Goal: Task Accomplishment & Management: Complete application form

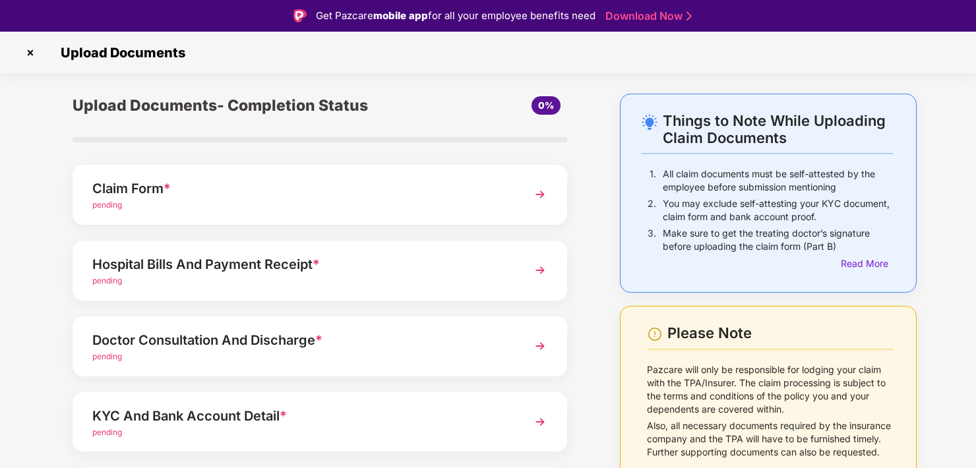
click at [539, 194] on img at bounding box center [540, 195] width 24 height 24
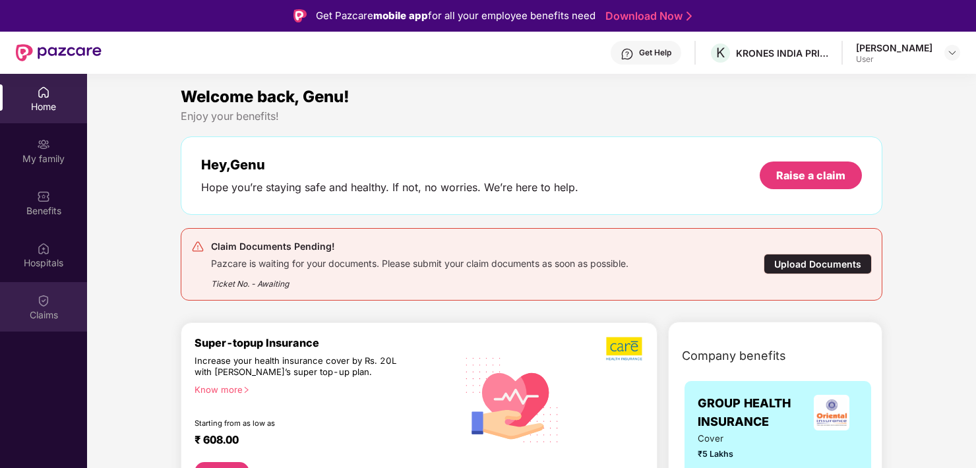
click at [42, 301] on img at bounding box center [43, 300] width 13 height 13
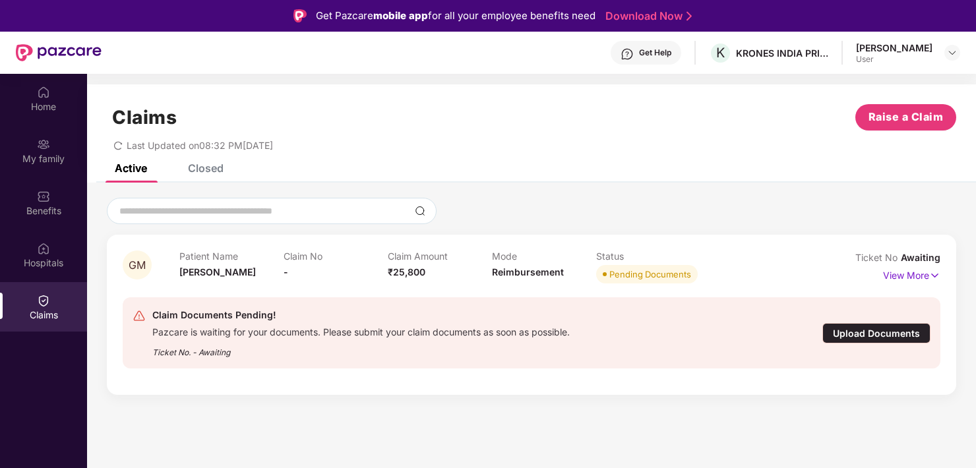
click at [644, 276] on div "Pending Documents" at bounding box center [650, 274] width 82 height 13
click at [891, 328] on div "Upload Documents" at bounding box center [876, 333] width 108 height 20
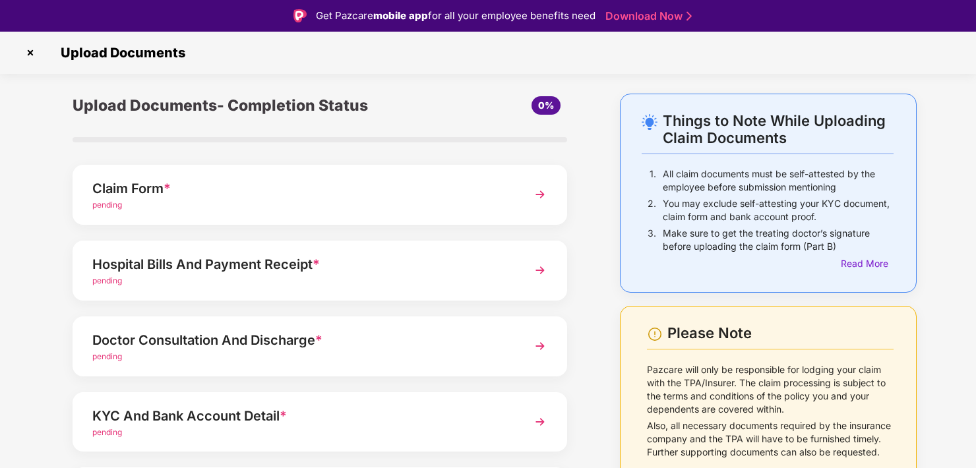
scroll to position [32, 0]
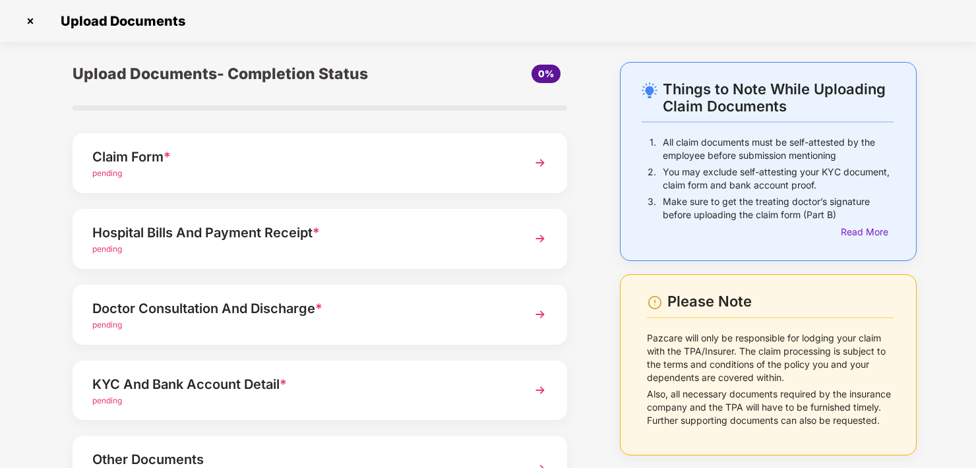
click at [535, 239] on img at bounding box center [540, 239] width 24 height 24
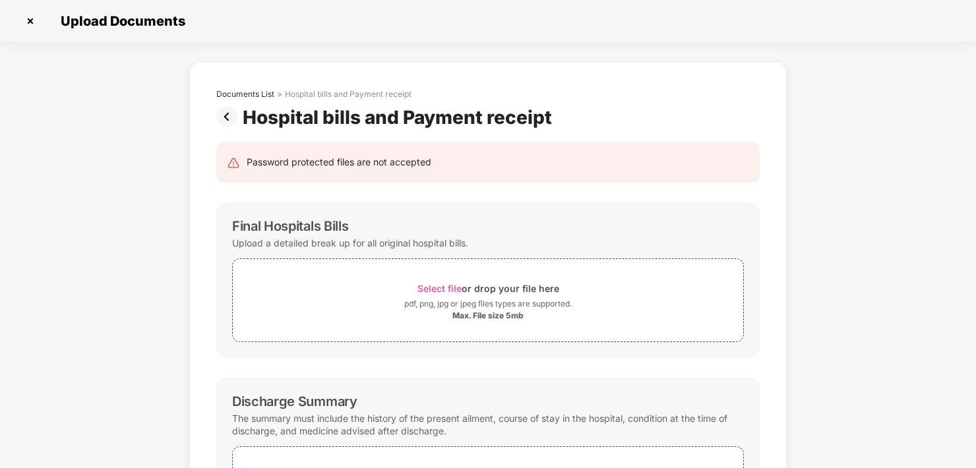
scroll to position [0, 0]
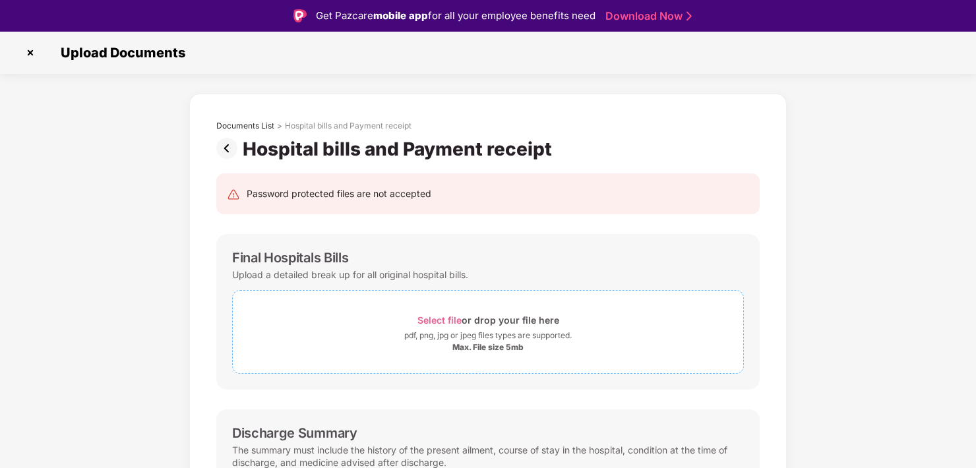
click at [433, 314] on span "Select file" at bounding box center [439, 319] width 44 height 11
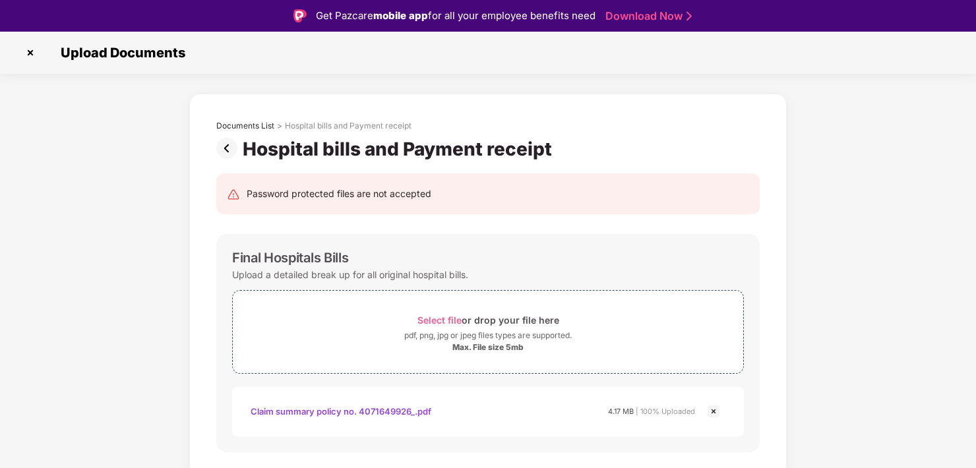
scroll to position [394, 0]
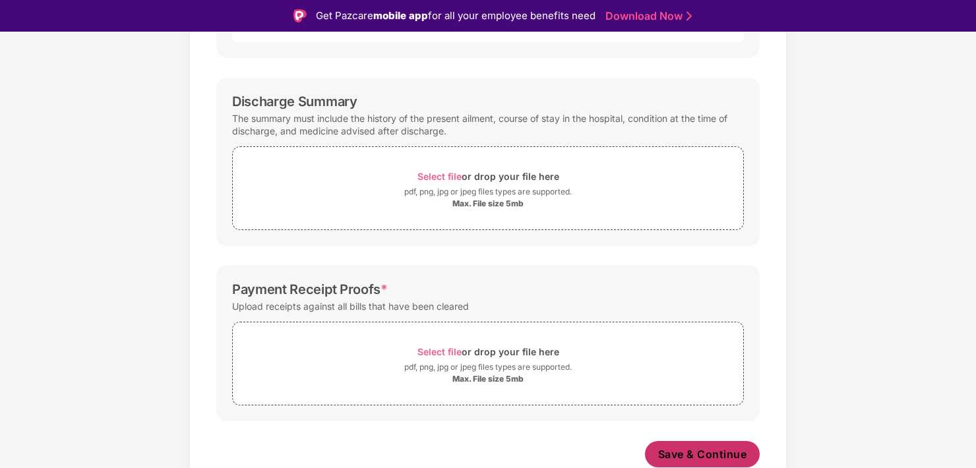
click at [695, 450] on span "Save & Continue" at bounding box center [702, 454] width 89 height 15
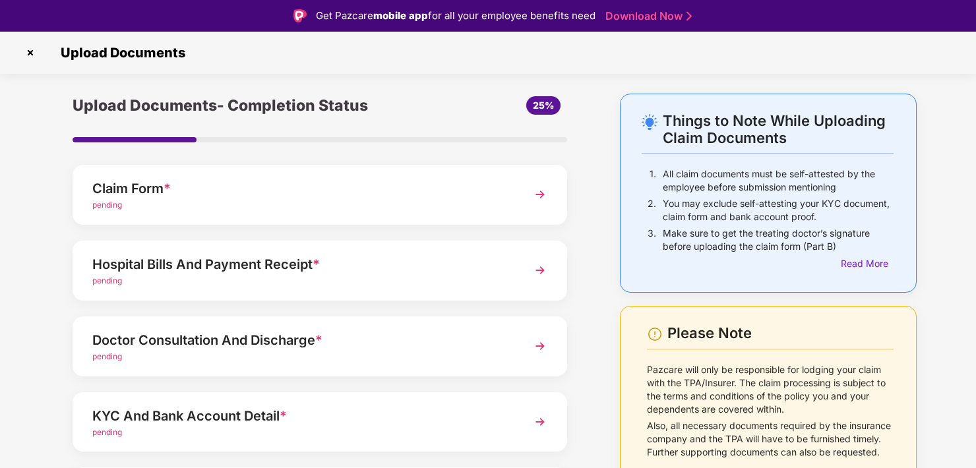
click at [185, 189] on div "Claim Form *" at bounding box center [300, 188] width 417 height 21
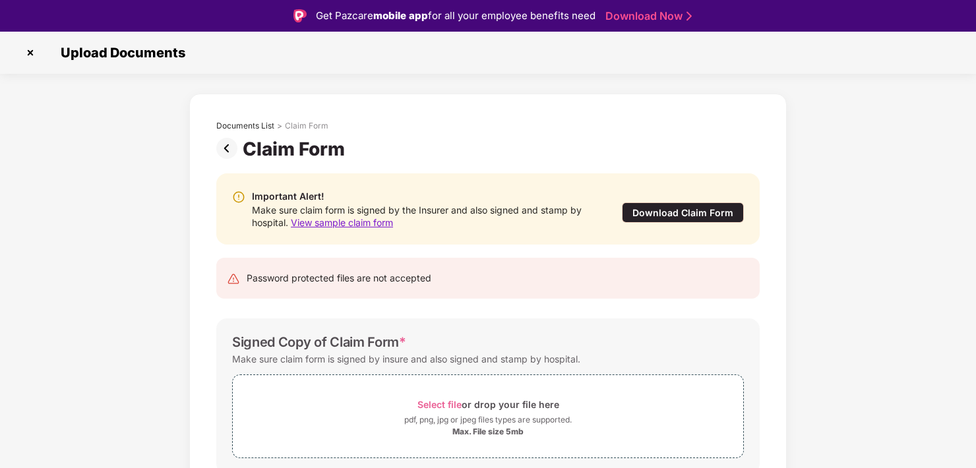
click at [974, 460] on div "Documents List > Claim Form Claim Form Important Alert! Make sure claim form is…" at bounding box center [488, 324] width 976 height 460
click at [28, 53] on img at bounding box center [30, 52] width 21 height 21
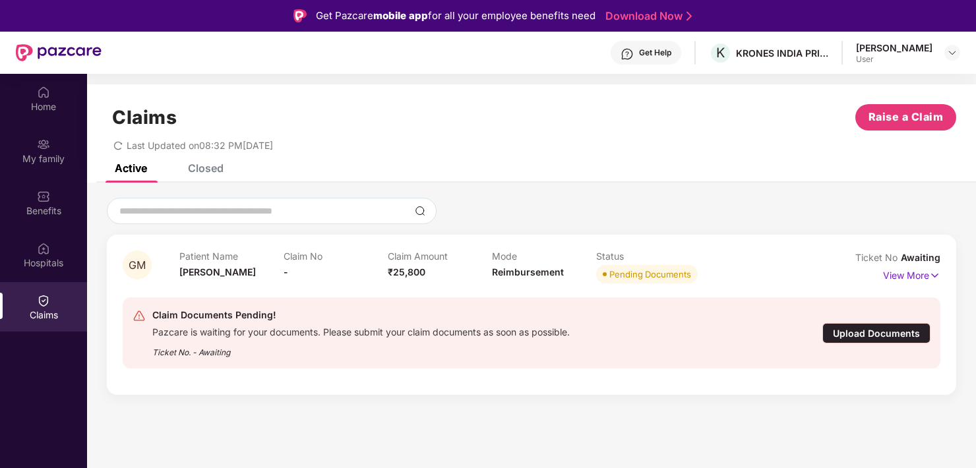
click at [249, 266] on div "Patient Name [PERSON_NAME]" at bounding box center [231, 268] width 104 height 36
click at [900, 112] on span "Raise a Claim" at bounding box center [905, 117] width 75 height 16
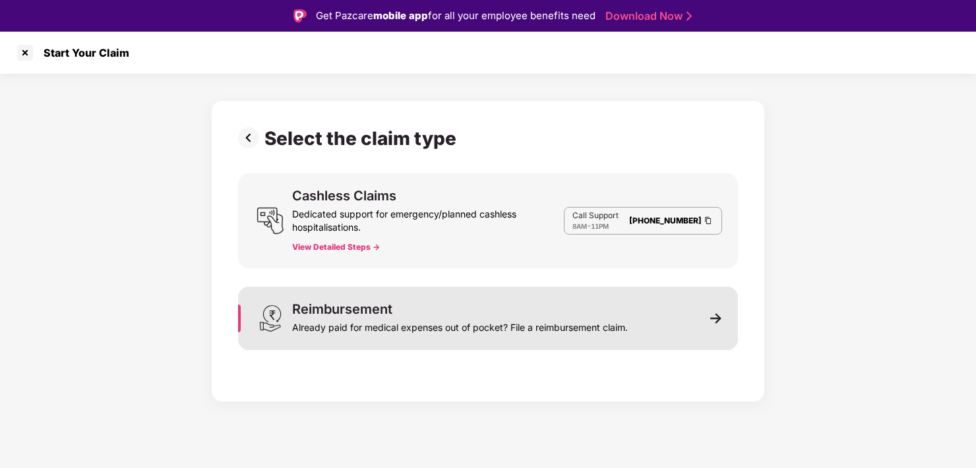
click at [722, 318] on div "Reimbursement Already paid for medical expenses out of pocket? File a reimburse…" at bounding box center [488, 318] width 500 height 63
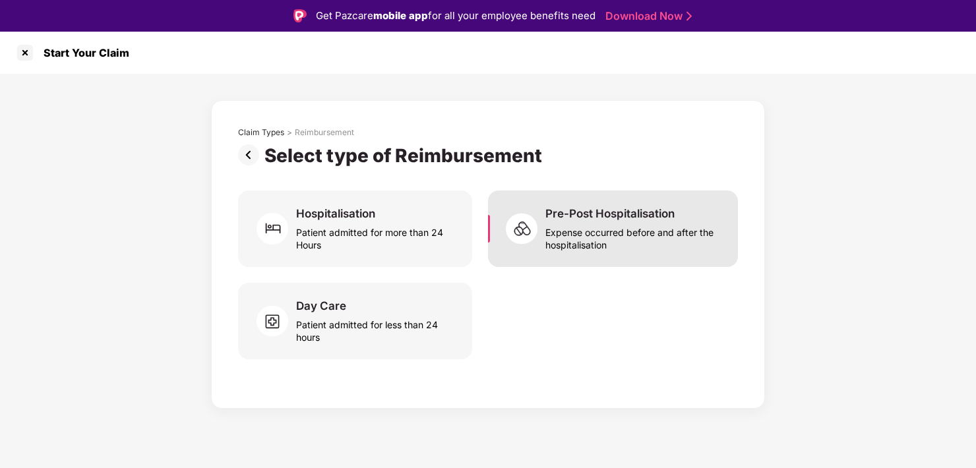
click at [630, 233] on div "Expense occurred before and after the hospitalisation" at bounding box center [633, 236] width 177 height 30
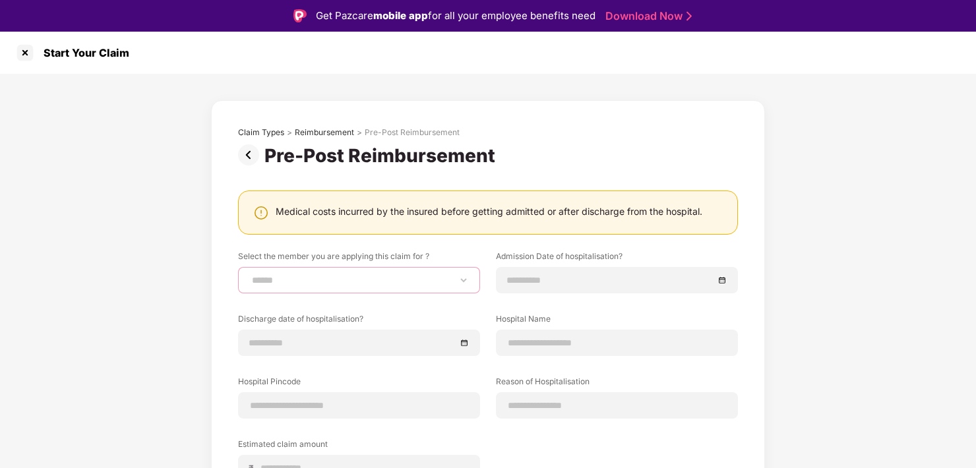
click at [361, 276] on select "**********" at bounding box center [359, 280] width 220 height 11
select select "**********"
click at [249, 275] on select "**********" at bounding box center [359, 280] width 220 height 11
click at [539, 283] on input at bounding box center [610, 280] width 206 height 15
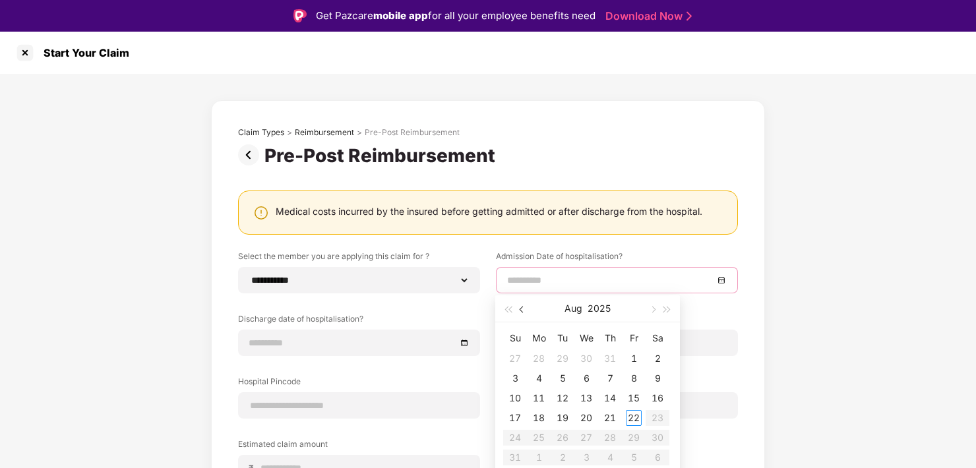
click at [523, 313] on button "button" at bounding box center [522, 308] width 15 height 26
type input "**********"
click at [586, 417] on div "23" at bounding box center [586, 418] width 16 height 16
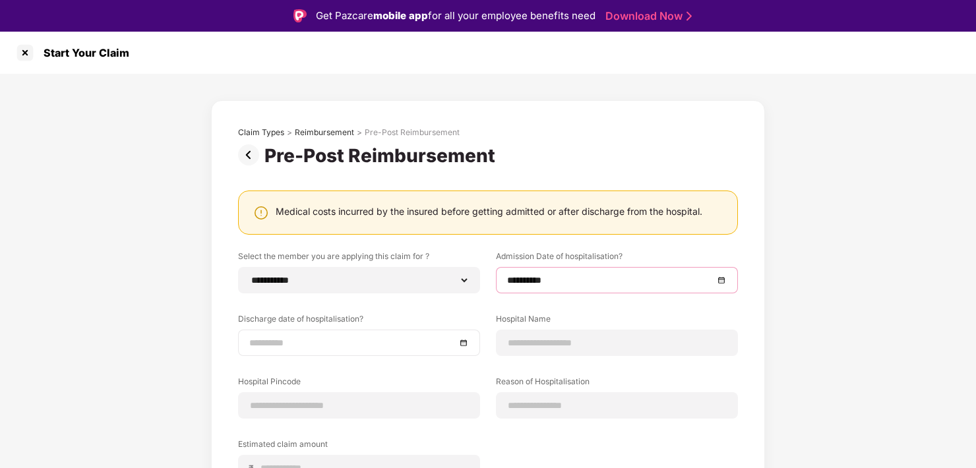
click at [353, 339] on input at bounding box center [352, 343] width 206 height 15
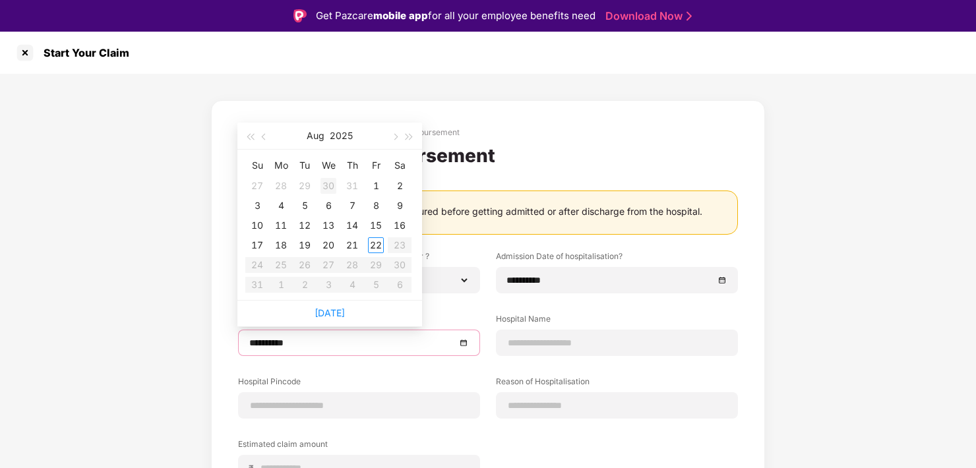
type input "**********"
click at [269, 136] on button "button" at bounding box center [264, 136] width 15 height 26
type input "**********"
click at [288, 262] on div "28" at bounding box center [281, 265] width 16 height 16
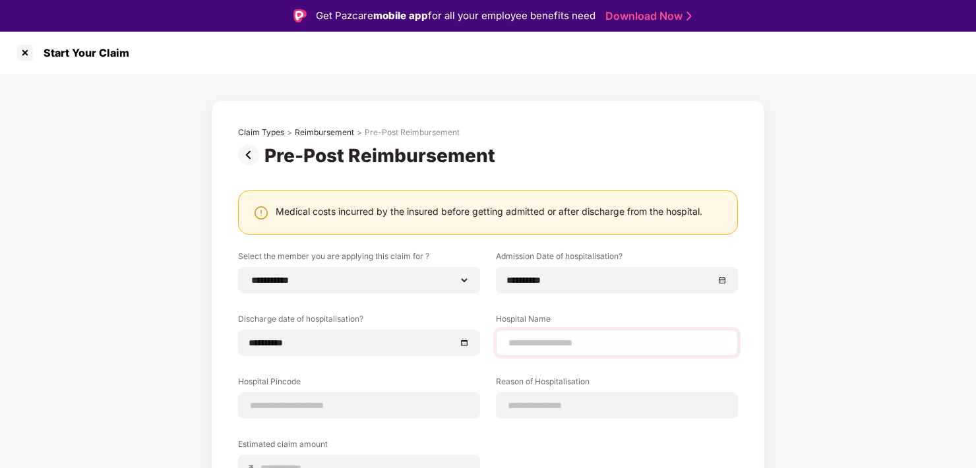
click at [530, 334] on div at bounding box center [617, 343] width 242 height 26
click at [530, 341] on input at bounding box center [617, 343] width 220 height 14
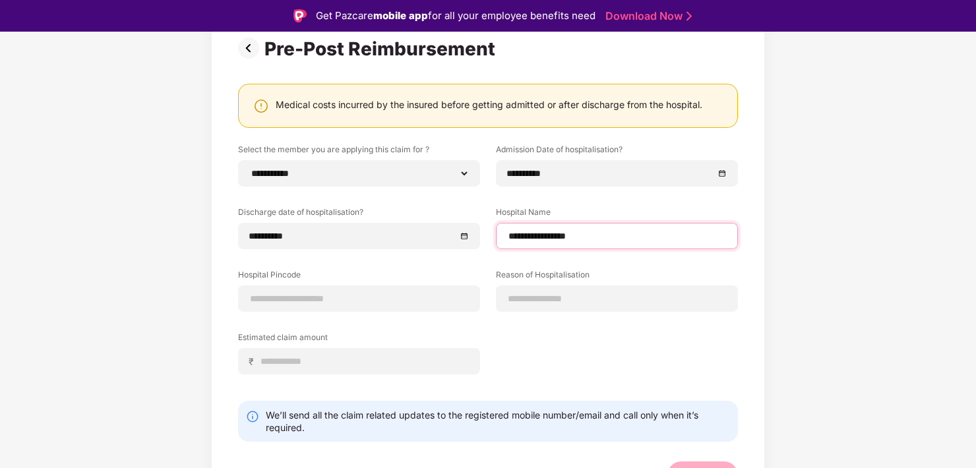
scroll to position [129, 0]
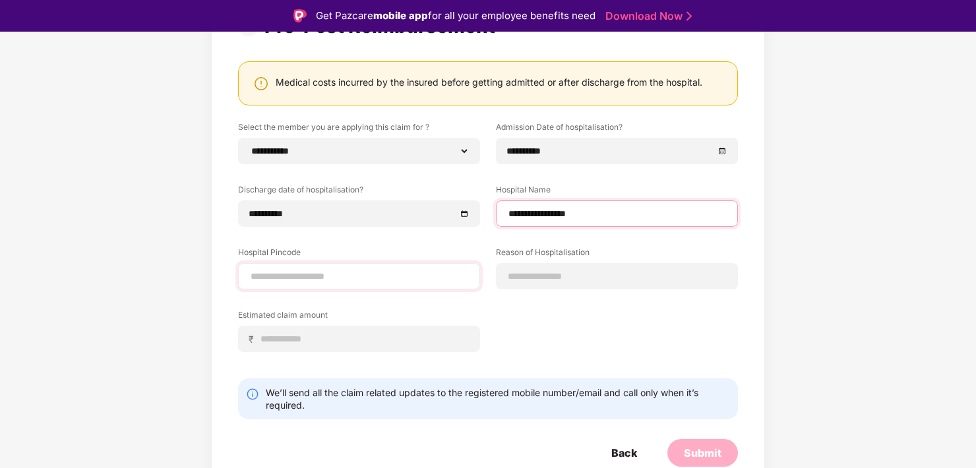
type input "**********"
click at [336, 281] on input at bounding box center [359, 277] width 220 height 14
type input "******"
select select "**********"
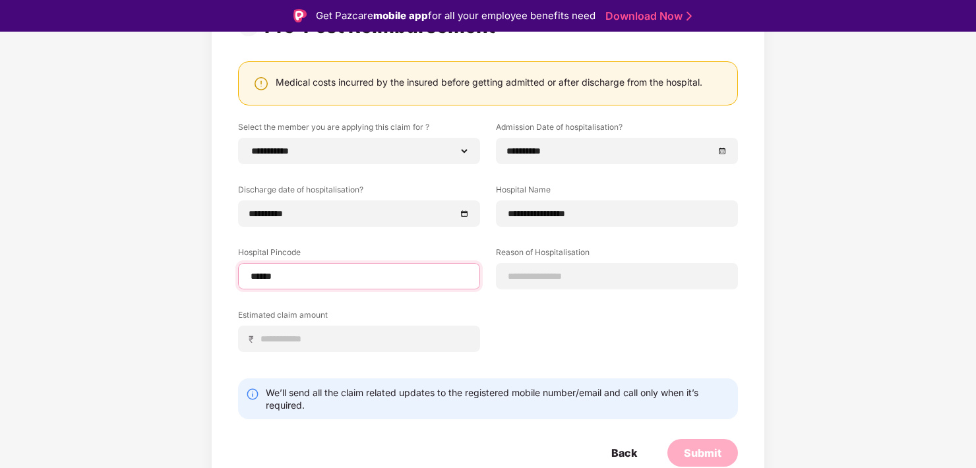
select select "******"
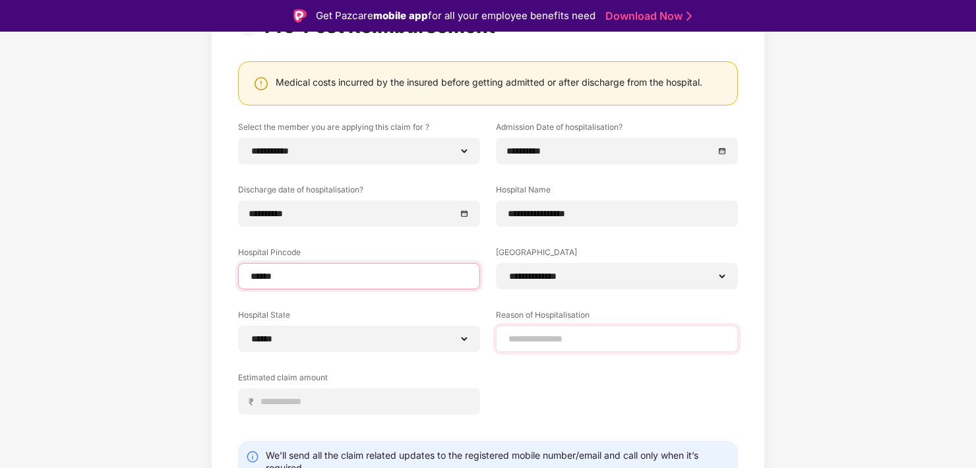
type input "******"
click at [530, 336] on input at bounding box center [617, 339] width 220 height 14
type input "*"
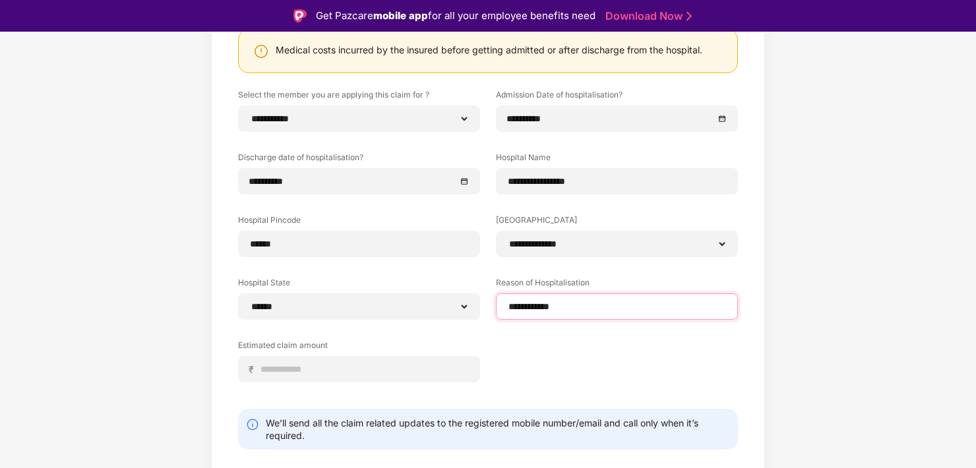
scroll to position [192, 0]
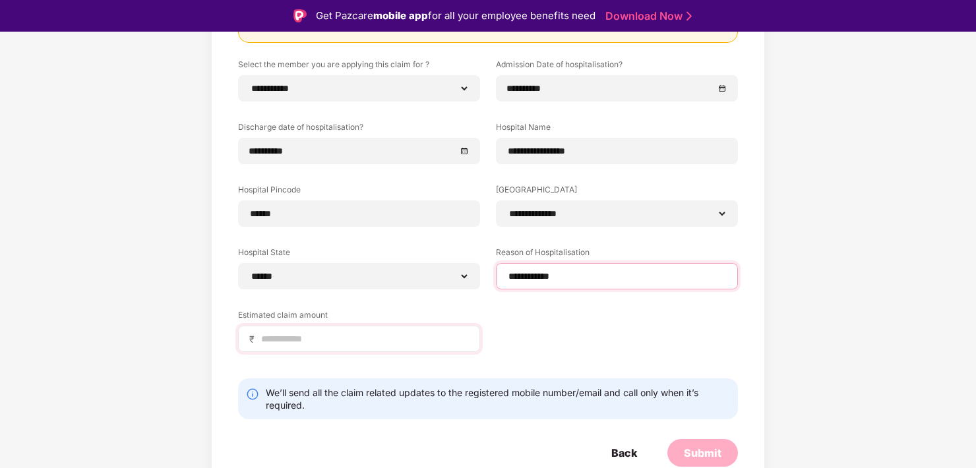
type input "**********"
click at [332, 343] on input at bounding box center [364, 339] width 209 height 14
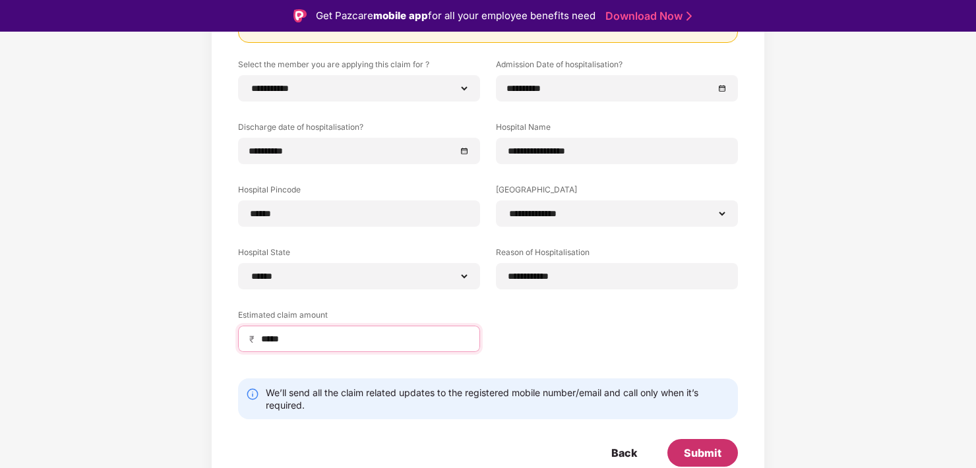
type input "*****"
click at [694, 448] on div "Submit" at bounding box center [703, 453] width 38 height 15
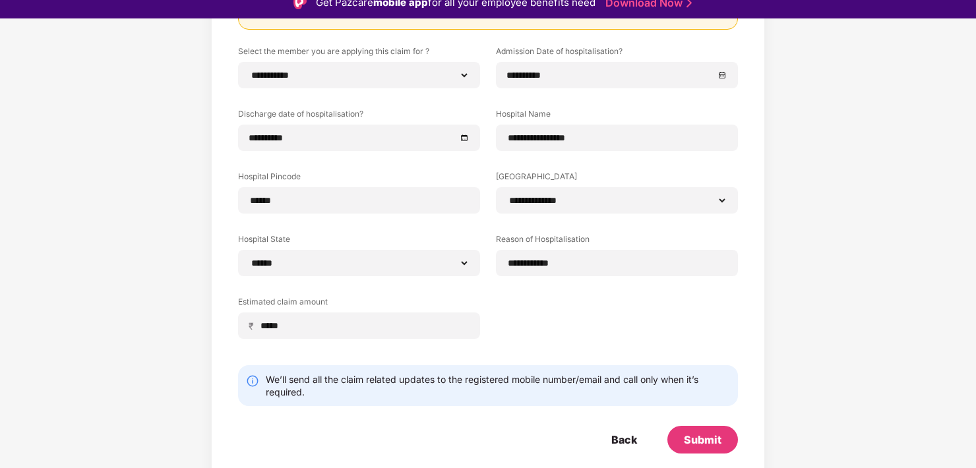
scroll to position [32, 0]
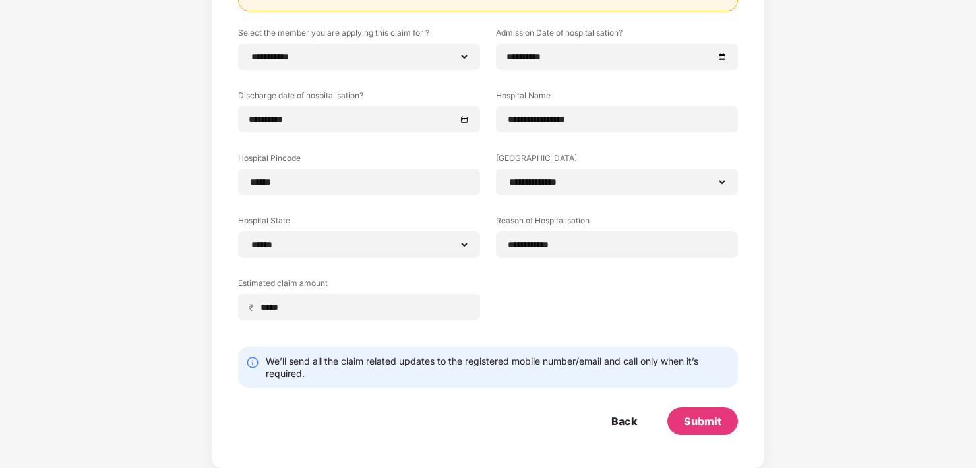
click at [701, 422] on div "Submit" at bounding box center [703, 421] width 38 height 15
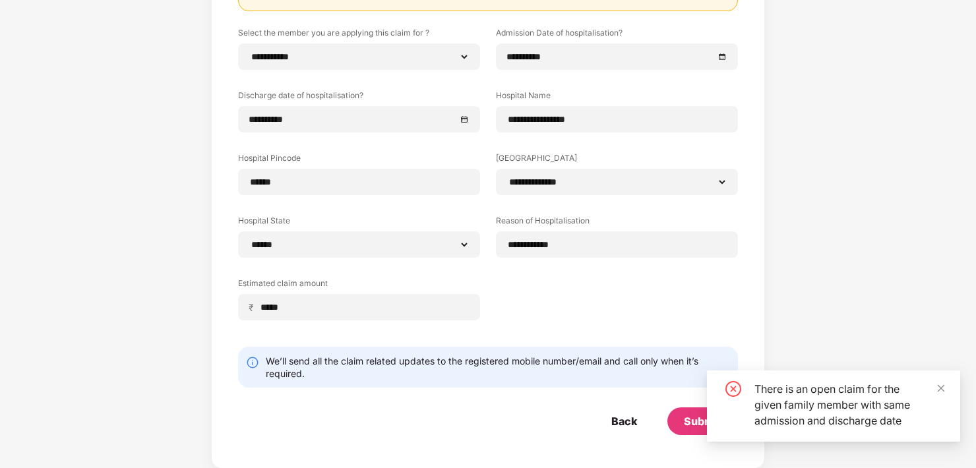
click at [974, 233] on div "**********" at bounding box center [488, 159] width 976 height 618
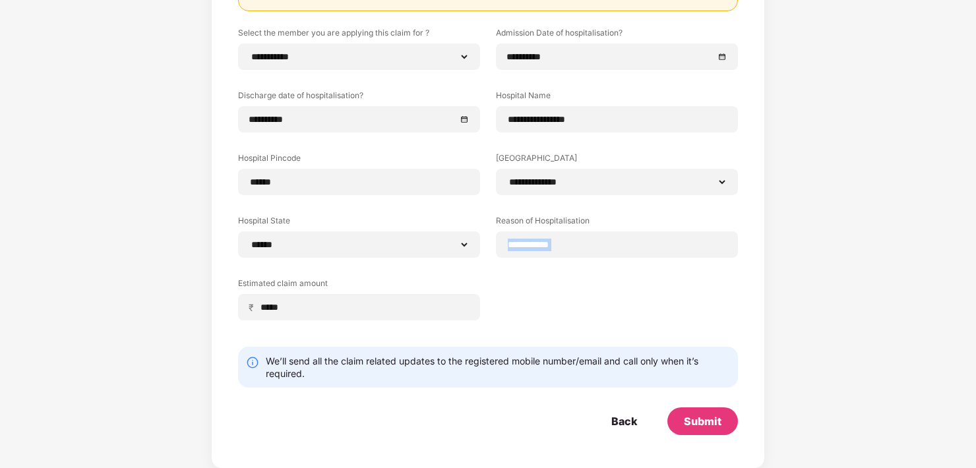
click at [974, 233] on div "**********" at bounding box center [488, 159] width 976 height 618
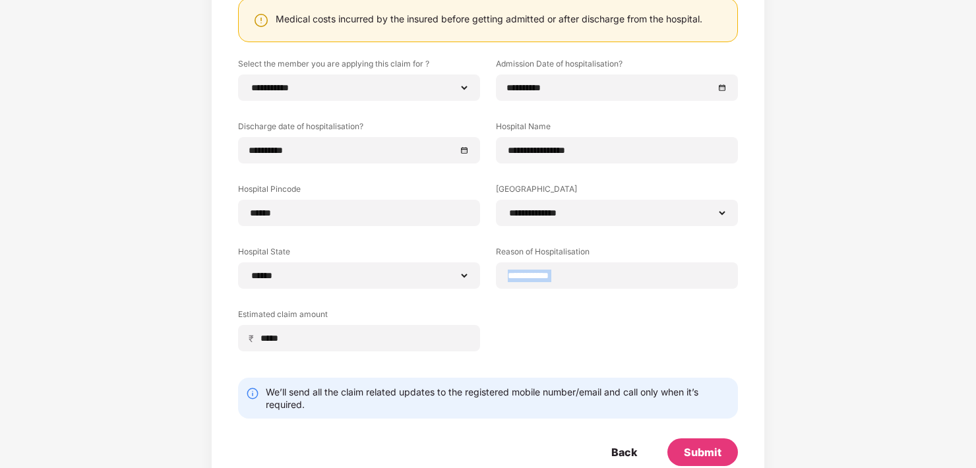
scroll to position [192, 0]
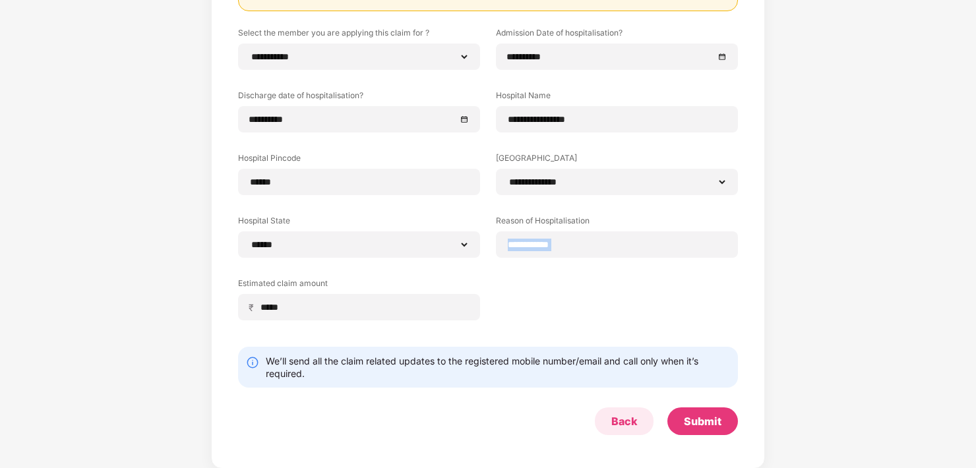
click at [630, 425] on div "Back" at bounding box center [624, 421] width 26 height 15
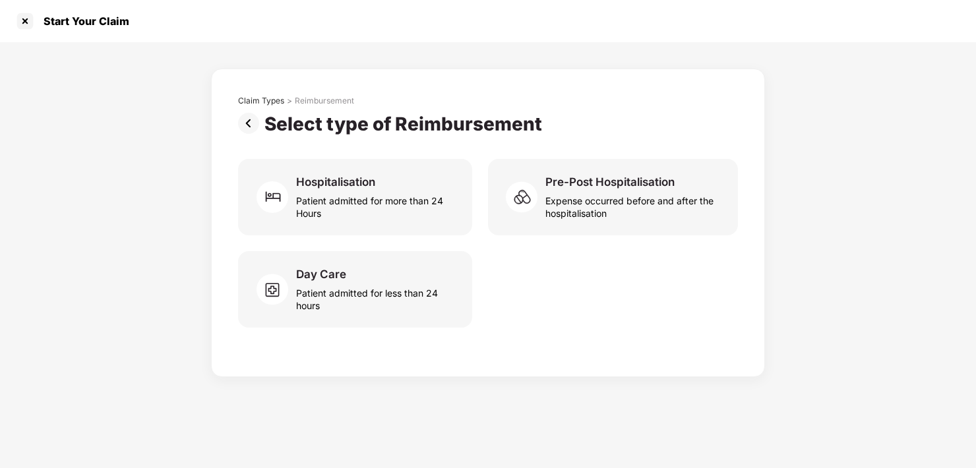
scroll to position [0, 0]
click at [29, 28] on div at bounding box center [25, 21] width 21 height 21
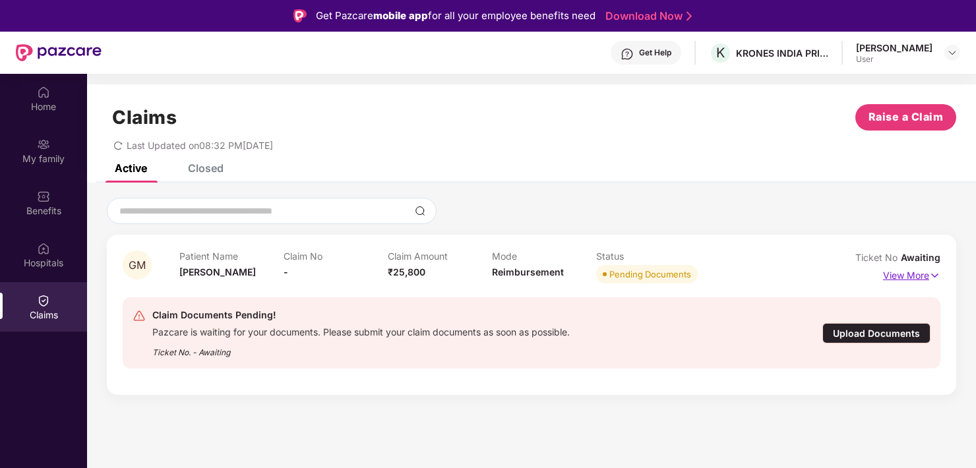
click at [904, 279] on p "View More" at bounding box center [911, 274] width 57 height 18
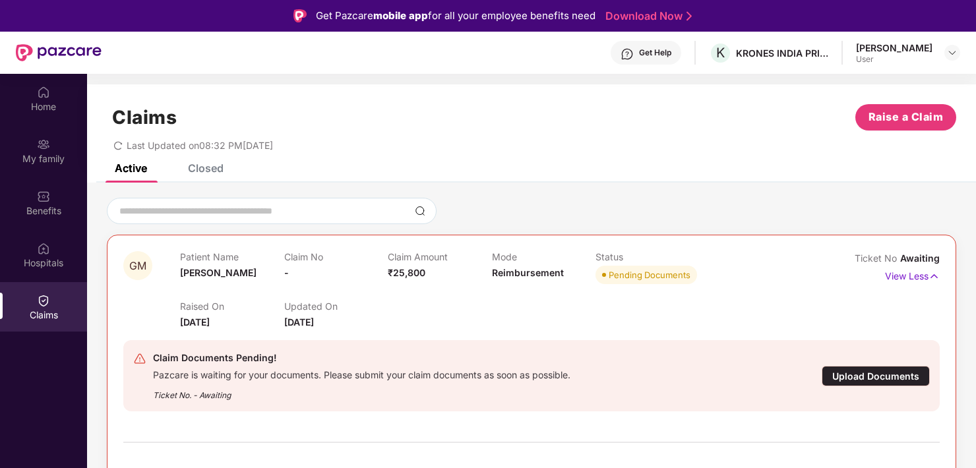
click at [860, 380] on div "Upload Documents" at bounding box center [875, 376] width 108 height 20
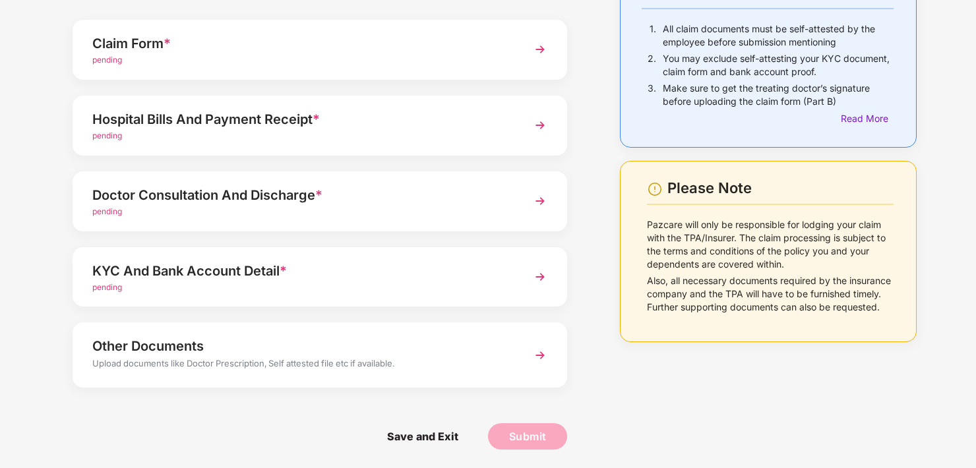
scroll to position [114, 0]
click at [158, 350] on div "Other Documents" at bounding box center [300, 345] width 417 height 21
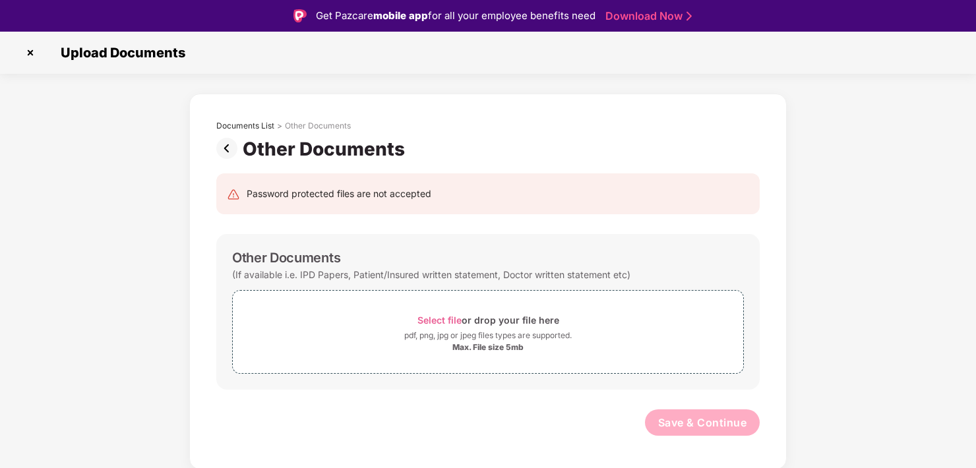
scroll to position [0, 0]
click at [437, 317] on span "Select file" at bounding box center [439, 319] width 44 height 11
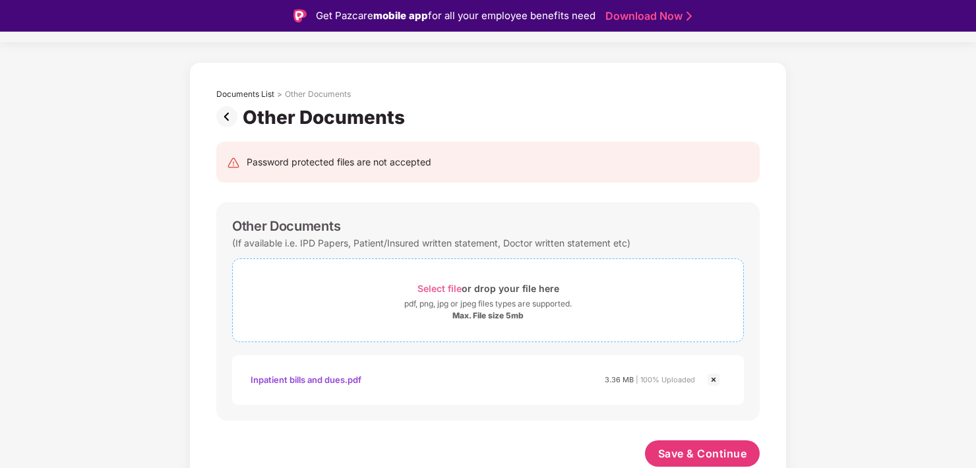
click at [437, 287] on span "Select file" at bounding box center [439, 288] width 44 height 11
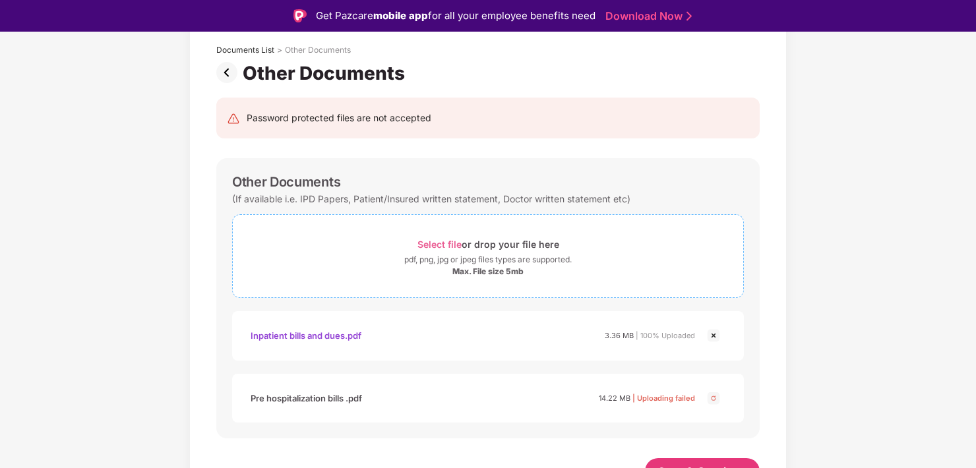
scroll to position [93, 0]
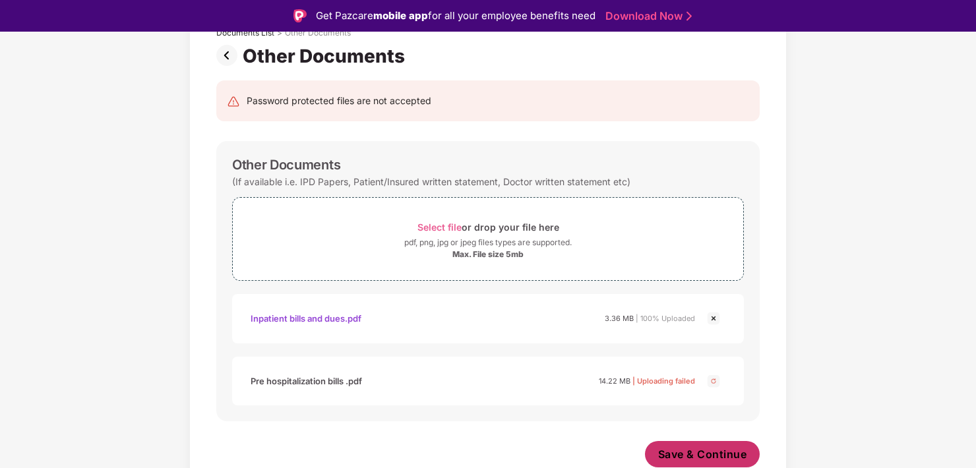
click at [666, 452] on span "Save & Continue" at bounding box center [702, 454] width 89 height 15
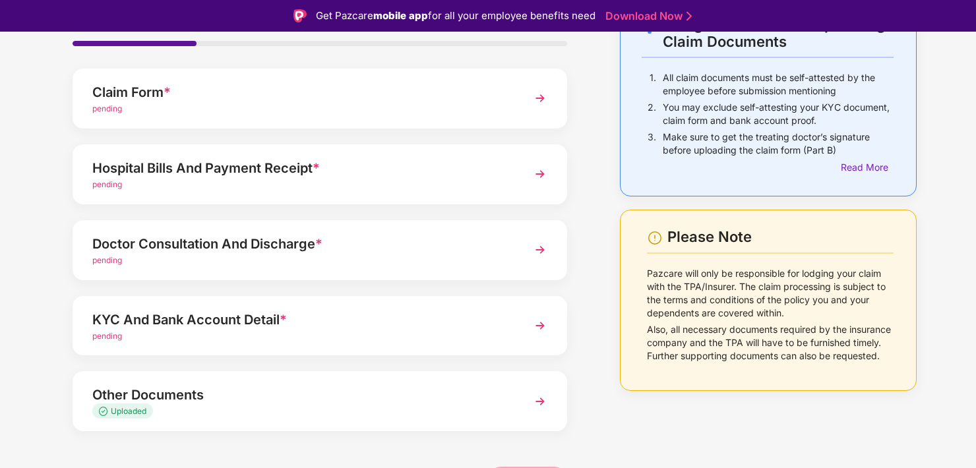
scroll to position [108, 0]
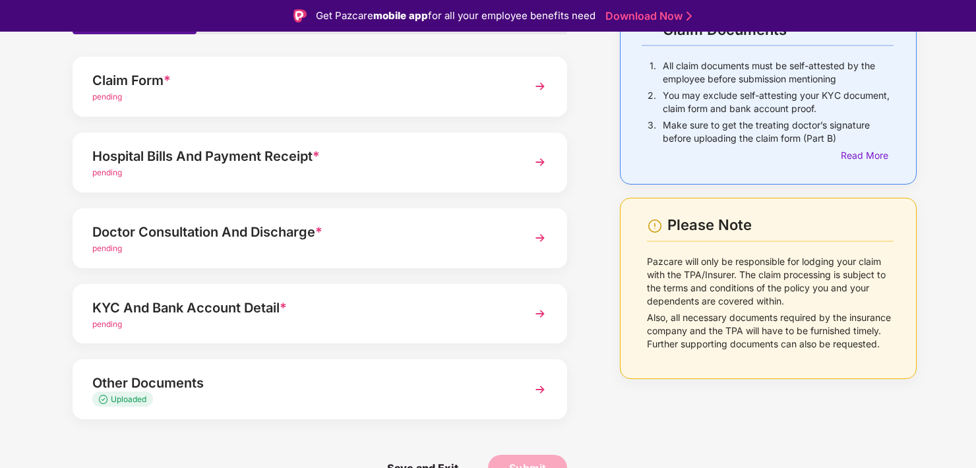
click at [146, 378] on div "Other Documents" at bounding box center [300, 382] width 417 height 21
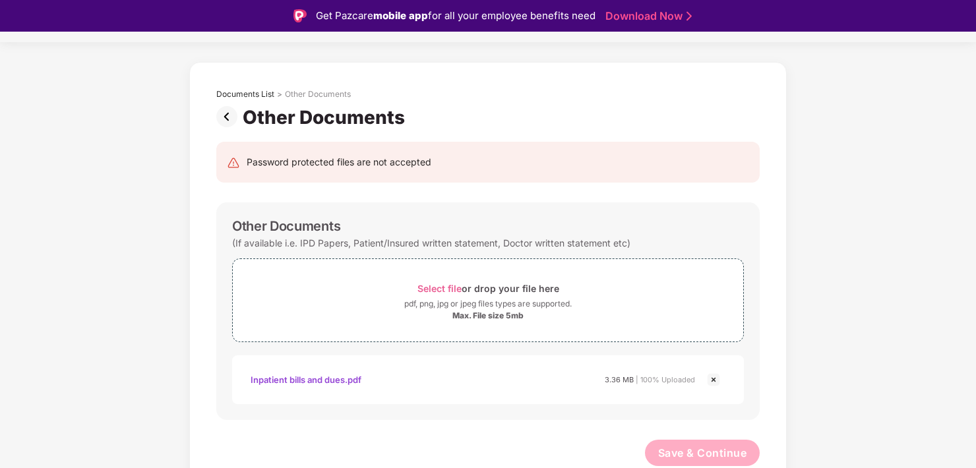
scroll to position [31, 0]
click at [448, 287] on span "Select file" at bounding box center [439, 288] width 44 height 11
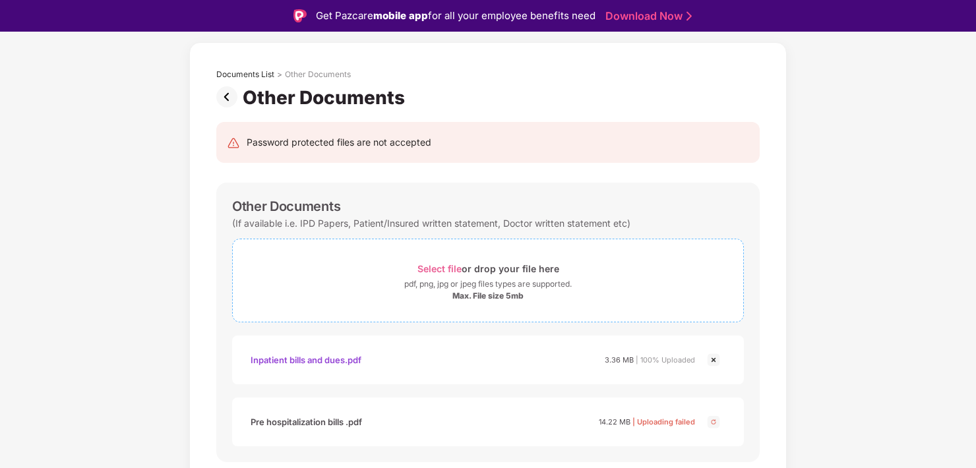
scroll to position [92, 0]
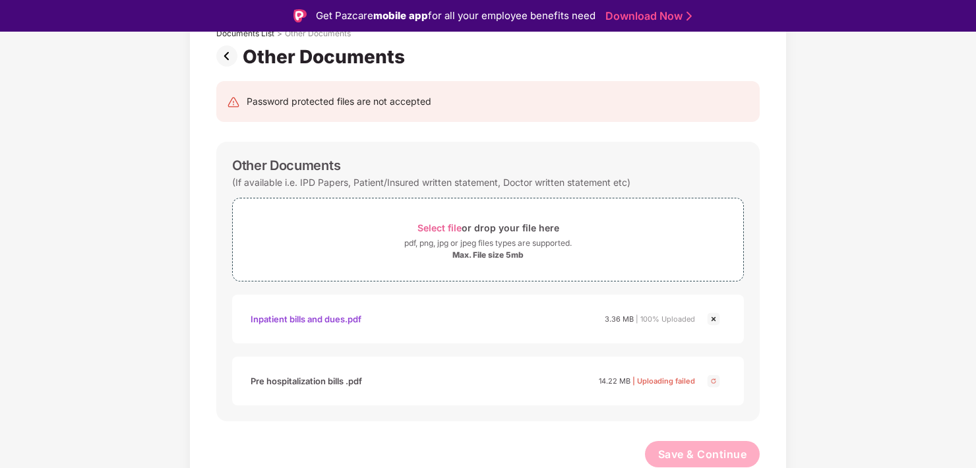
click at [227, 56] on img at bounding box center [229, 55] width 26 height 21
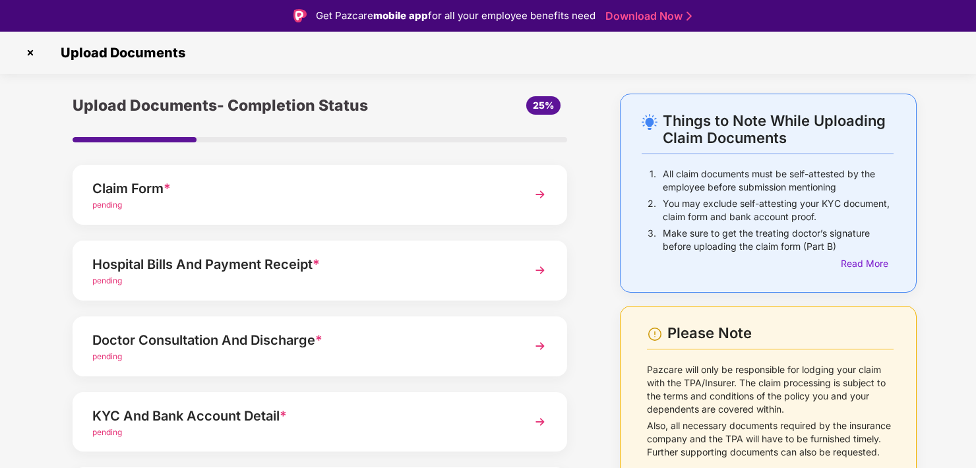
click at [233, 260] on div "Hospital Bills And Payment Receipt *" at bounding box center [300, 264] width 417 height 21
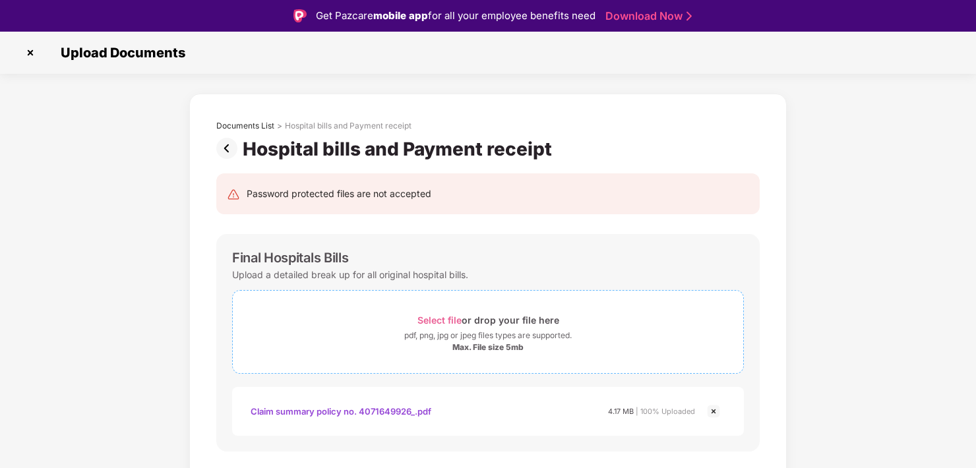
click at [430, 318] on span "Select file" at bounding box center [439, 319] width 44 height 11
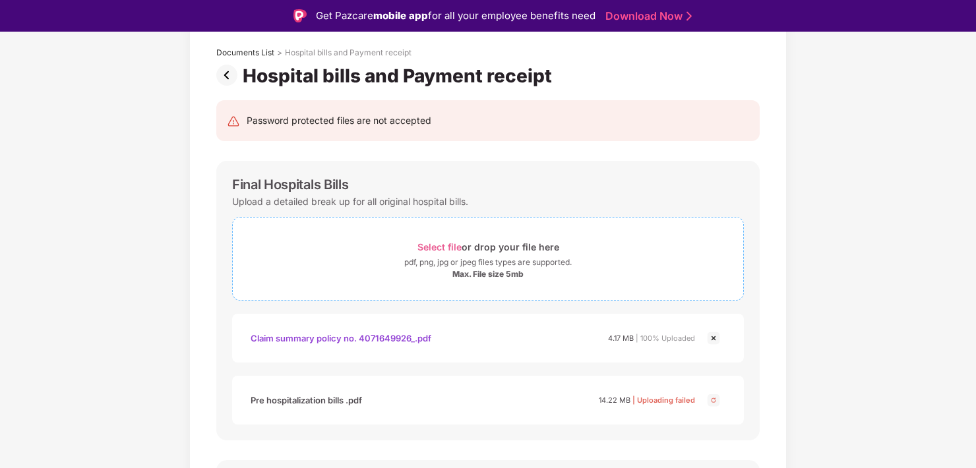
scroll to position [75, 0]
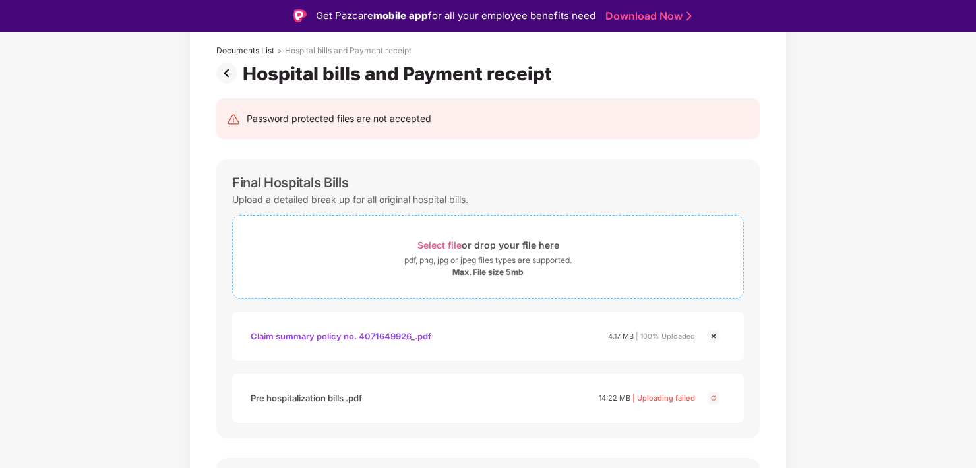
click at [435, 256] on div "pdf, png, jpg or jpeg files types are supported." at bounding box center [487, 260] width 167 height 13
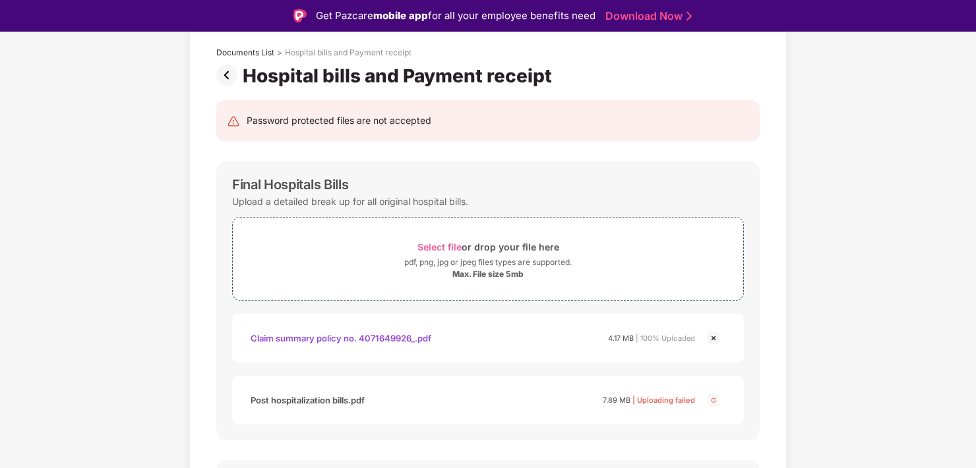
scroll to position [0, 0]
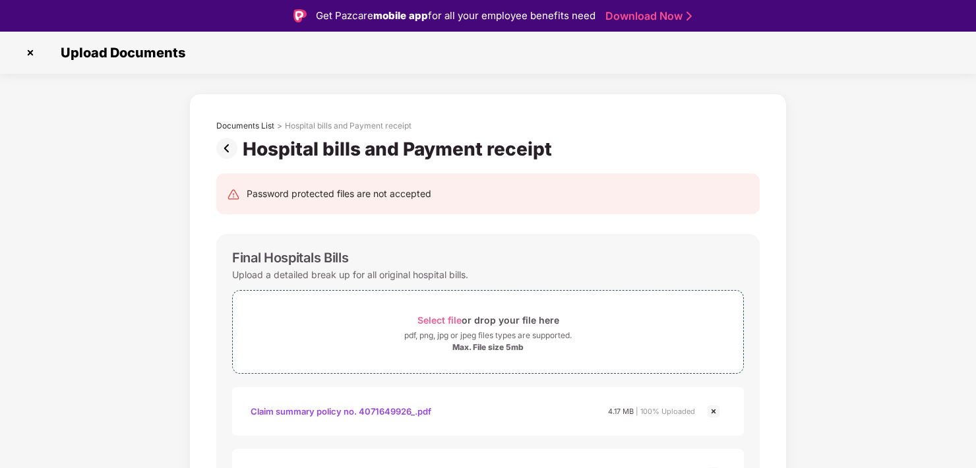
click at [30, 53] on img at bounding box center [30, 52] width 21 height 21
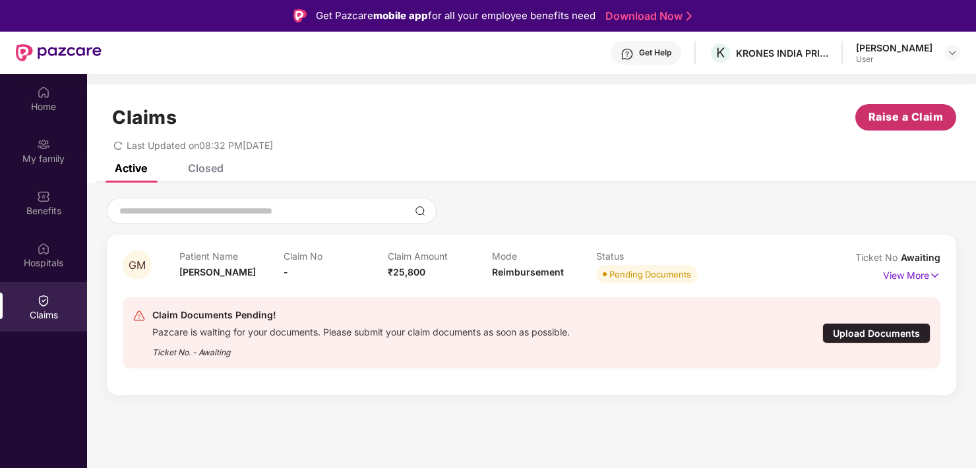
click at [873, 112] on span "Raise a Claim" at bounding box center [905, 117] width 75 height 16
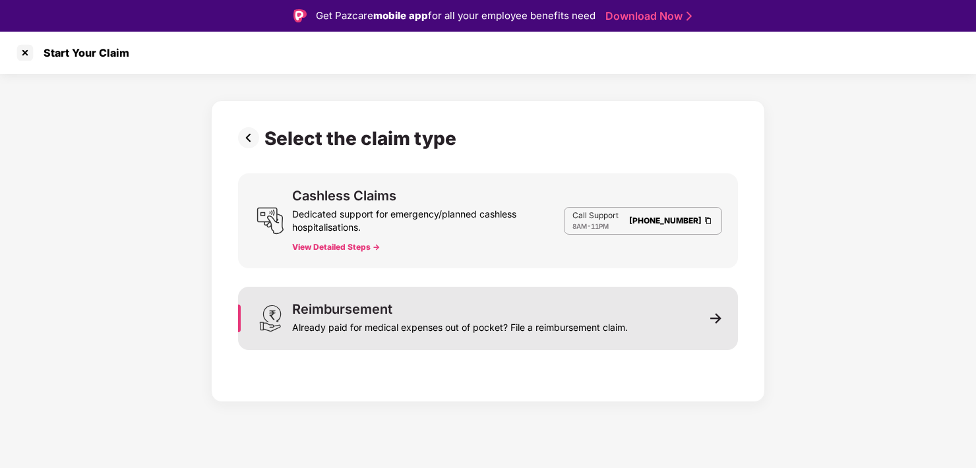
click at [719, 320] on img at bounding box center [716, 318] width 12 height 12
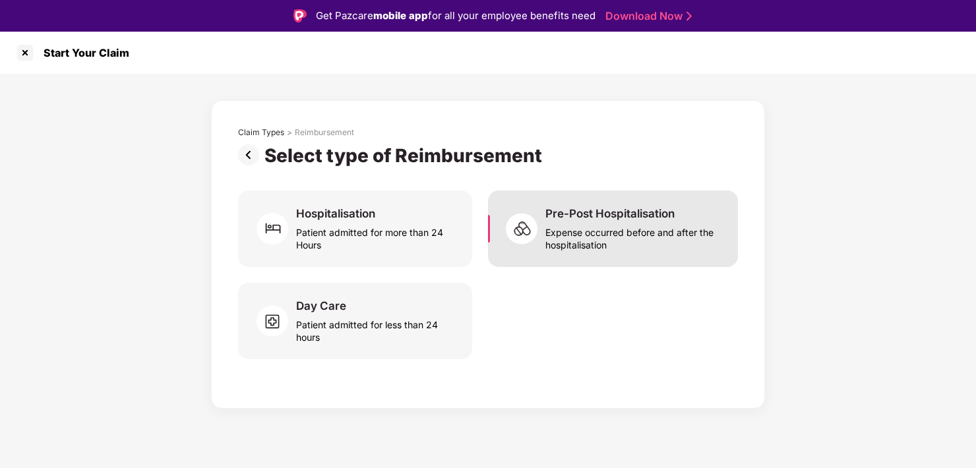
click at [611, 228] on div "Expense occurred before and after the hospitalisation" at bounding box center [633, 236] width 177 height 30
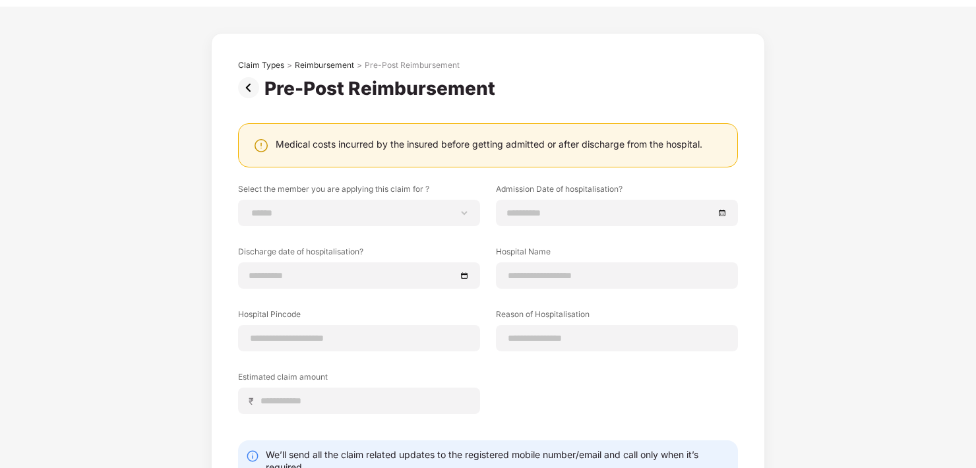
scroll to position [66, 0]
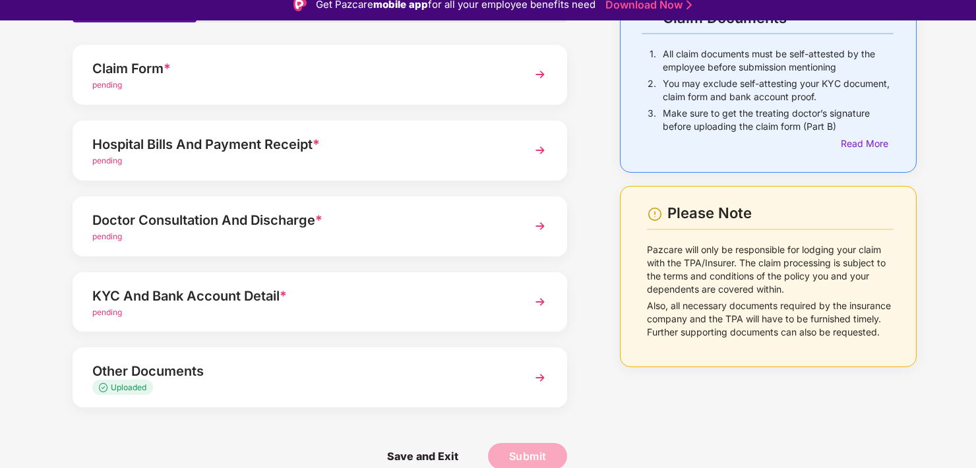
scroll to position [32, 0]
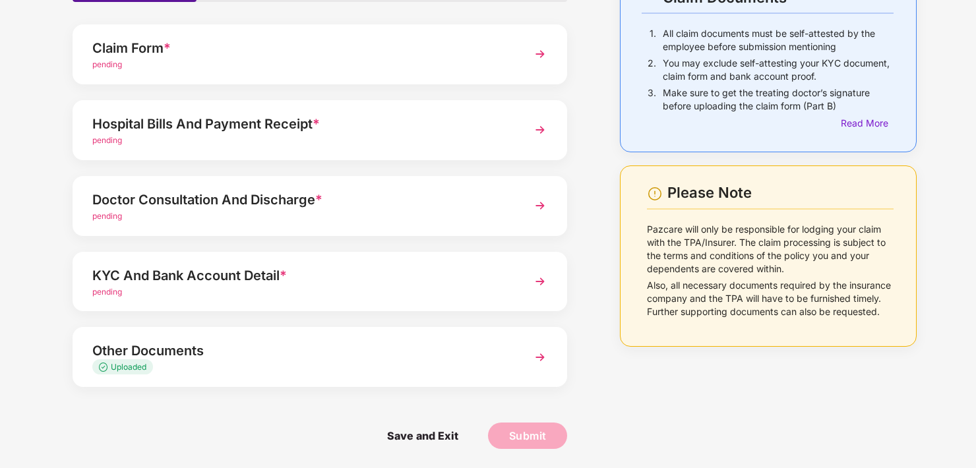
click at [543, 353] on img at bounding box center [540, 357] width 24 height 24
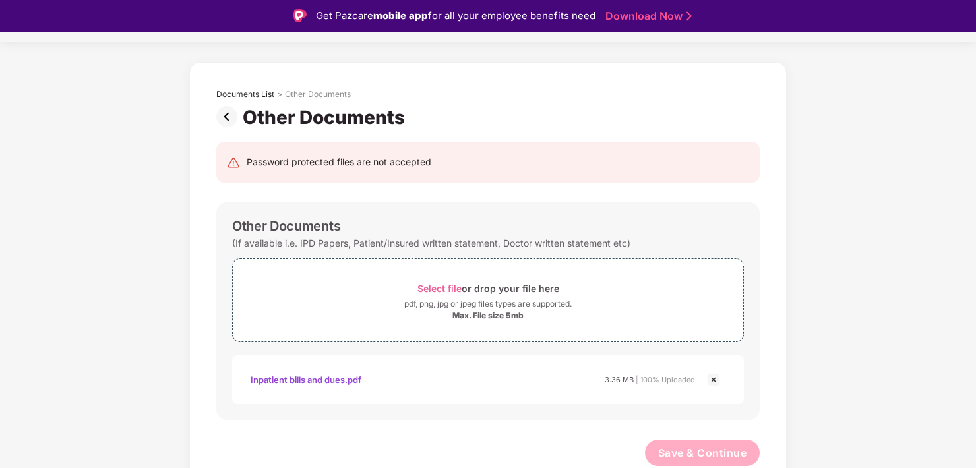
scroll to position [31, 0]
click at [434, 281] on div "Select file or drop your file here" at bounding box center [488, 289] width 142 height 18
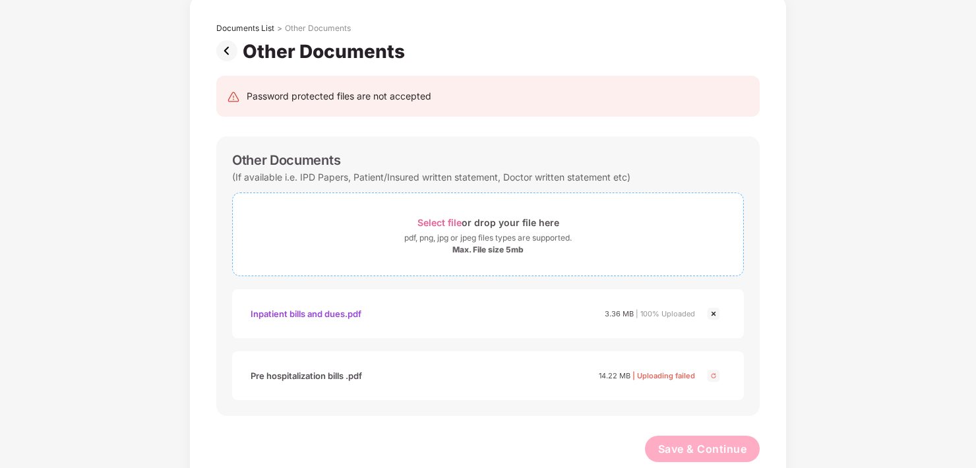
scroll to position [92, 0]
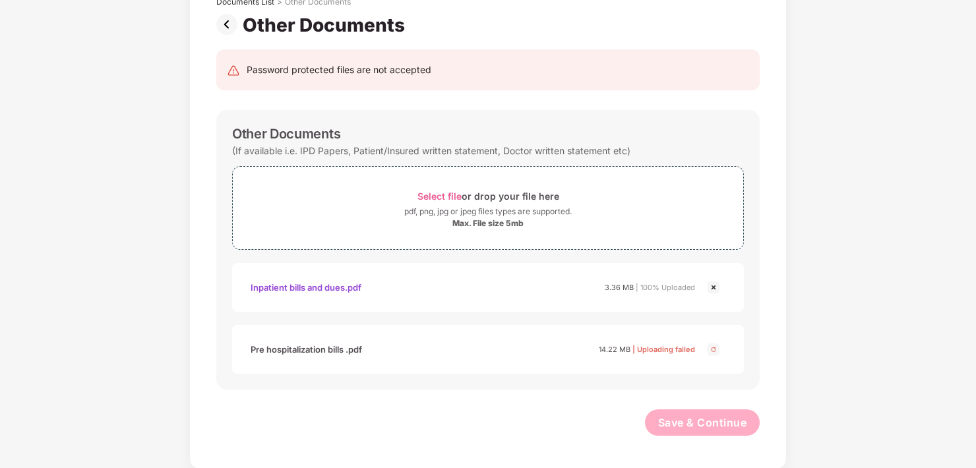
click at [709, 347] on img at bounding box center [713, 349] width 16 height 16
click at [715, 345] on img at bounding box center [713, 349] width 16 height 16
drag, startPoint x: 270, startPoint y: 347, endPoint x: 637, endPoint y: 345, distance: 367.2
drag, startPoint x: 637, startPoint y: 345, endPoint x: 612, endPoint y: 350, distance: 24.8
click at [612, 350] on span "14.22 MB" at bounding box center [615, 349] width 32 height 9
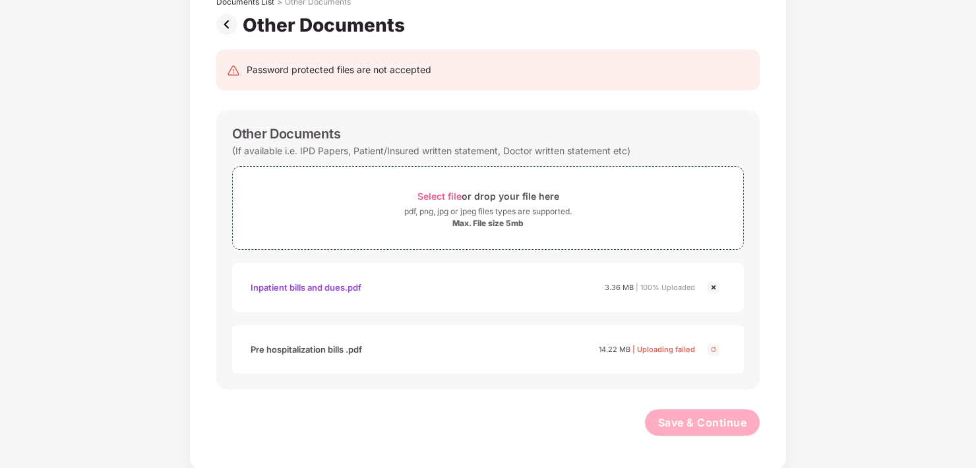
click at [637, 349] on div "14.22 MB | Uploading failed" at bounding box center [647, 349] width 96 height 13
click at [224, 20] on img at bounding box center [229, 24] width 26 height 21
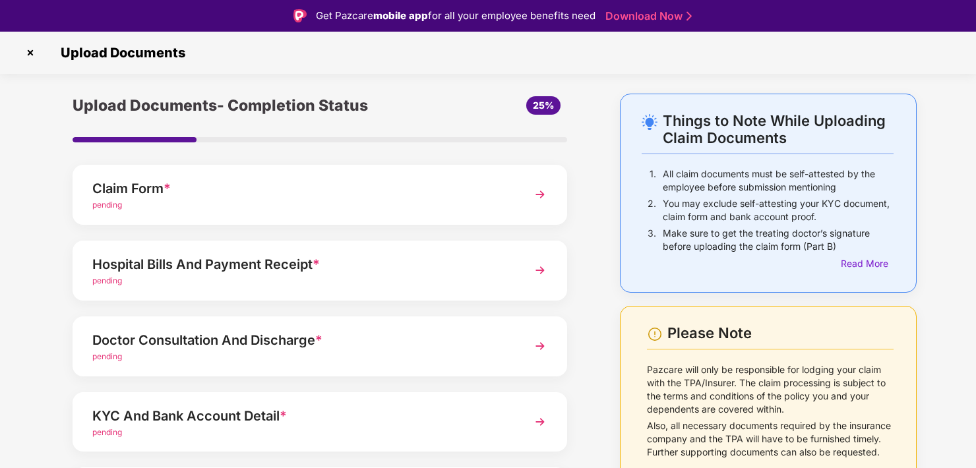
click at [135, 190] on div "Claim Form *" at bounding box center [300, 188] width 417 height 21
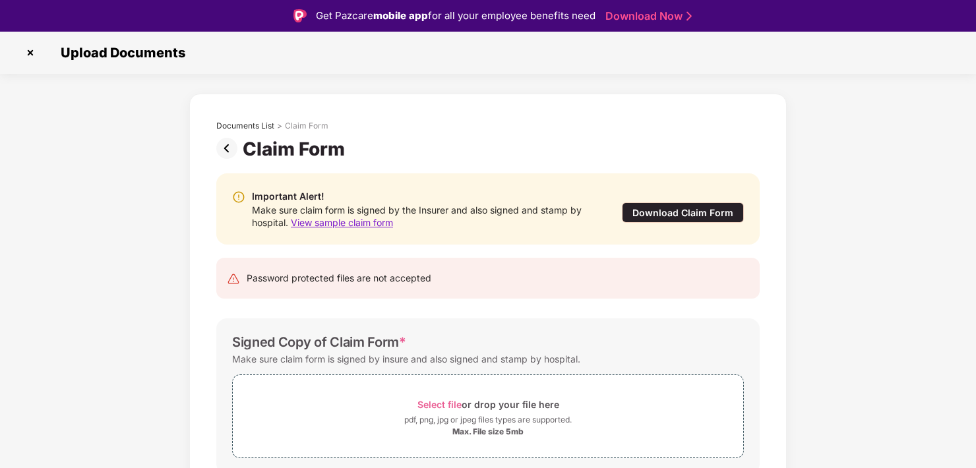
click at [29, 54] on img at bounding box center [30, 52] width 21 height 21
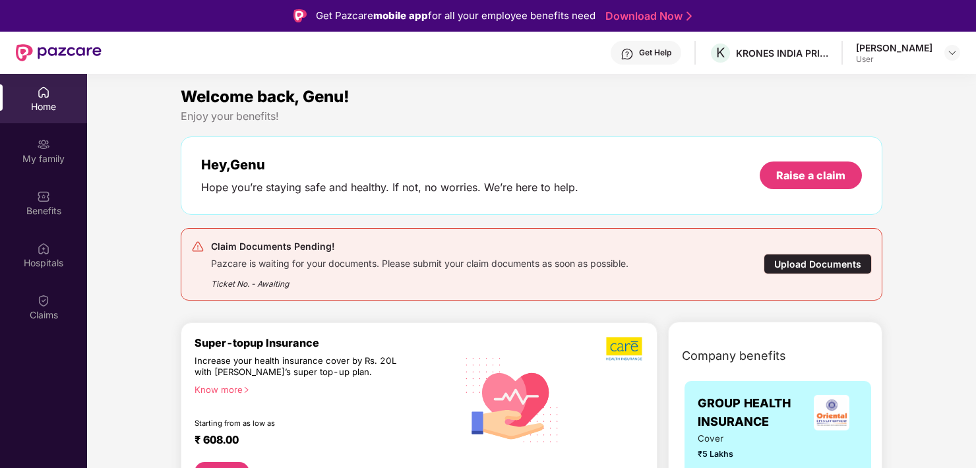
click at [50, 317] on div "Claims" at bounding box center [43, 315] width 87 height 13
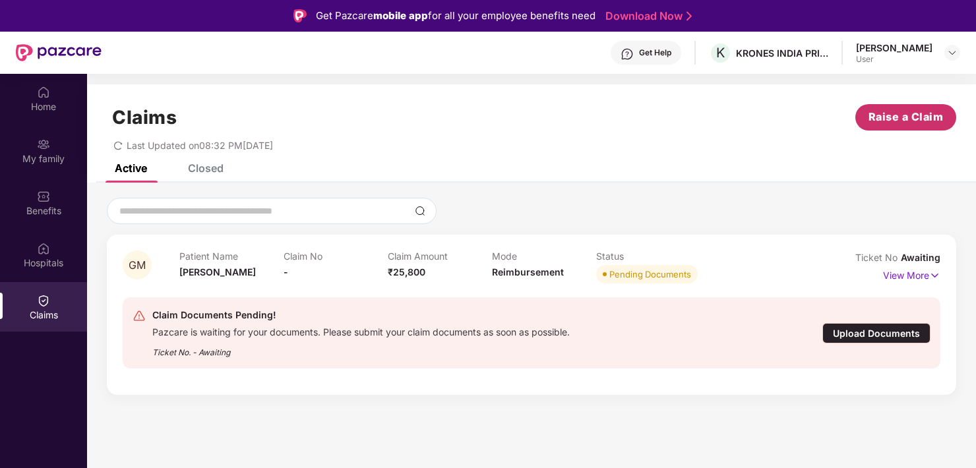
click at [880, 117] on span "Raise a Claim" at bounding box center [905, 117] width 75 height 16
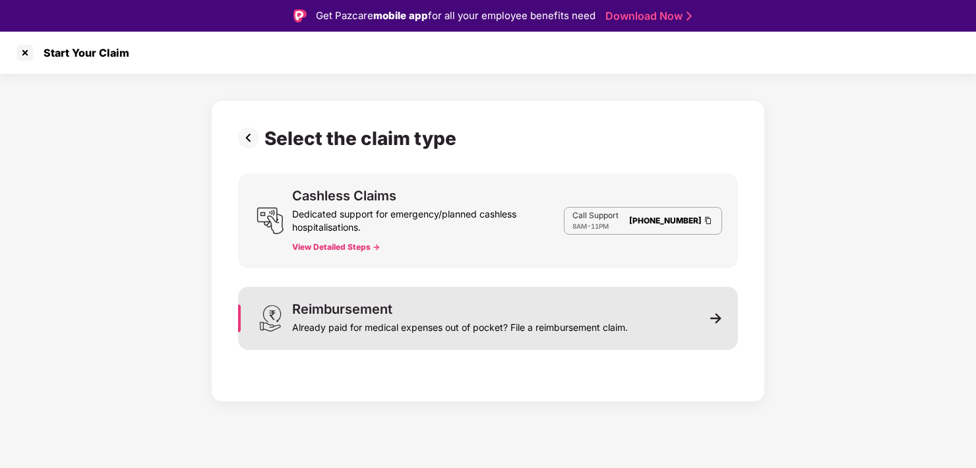
click at [717, 316] on img at bounding box center [716, 318] width 12 height 12
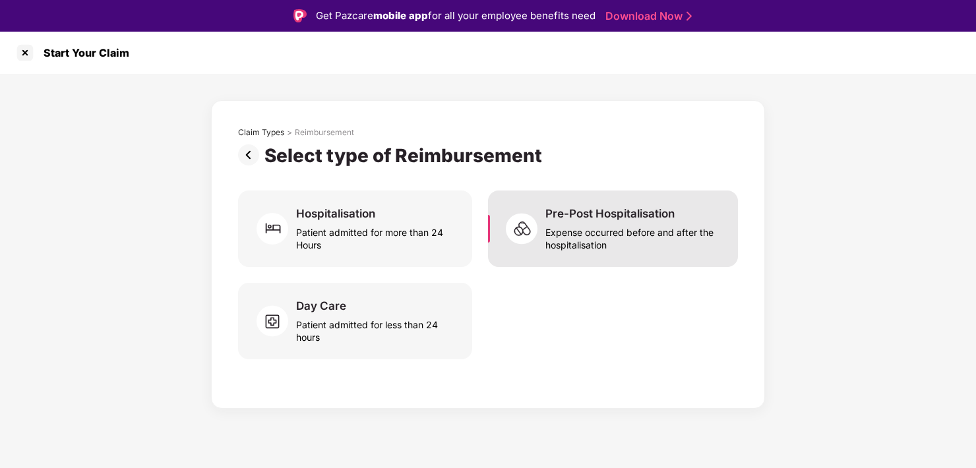
click at [599, 226] on div "Expense occurred before and after the hospitalisation" at bounding box center [633, 236] width 177 height 30
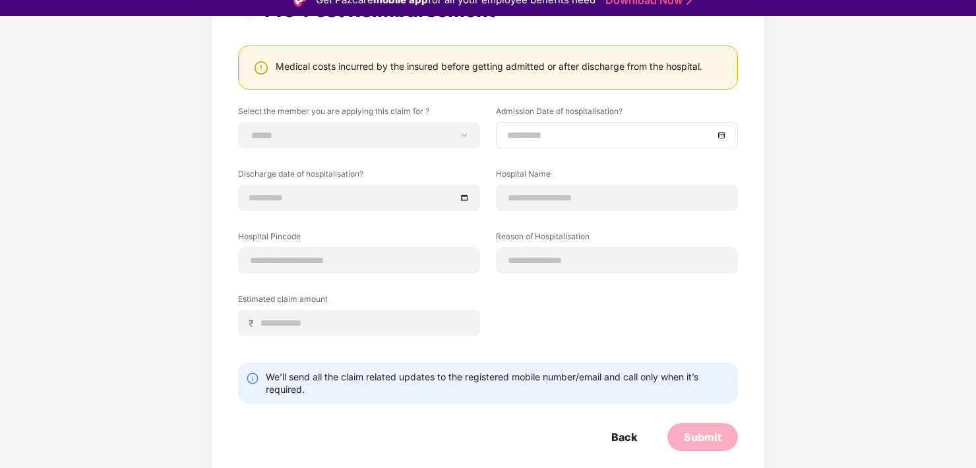
scroll to position [32, 0]
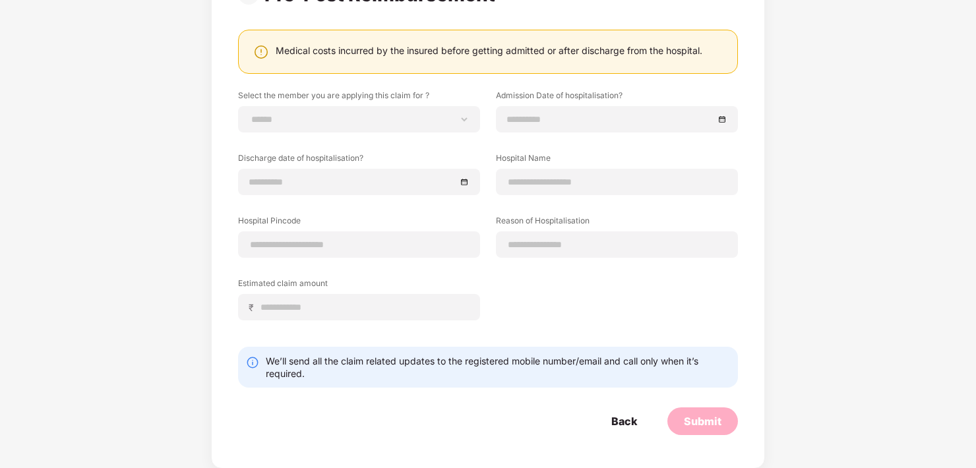
click at [710, 412] on div "Submit" at bounding box center [702, 421] width 71 height 28
click at [702, 421] on div "Submit" at bounding box center [703, 421] width 38 height 15
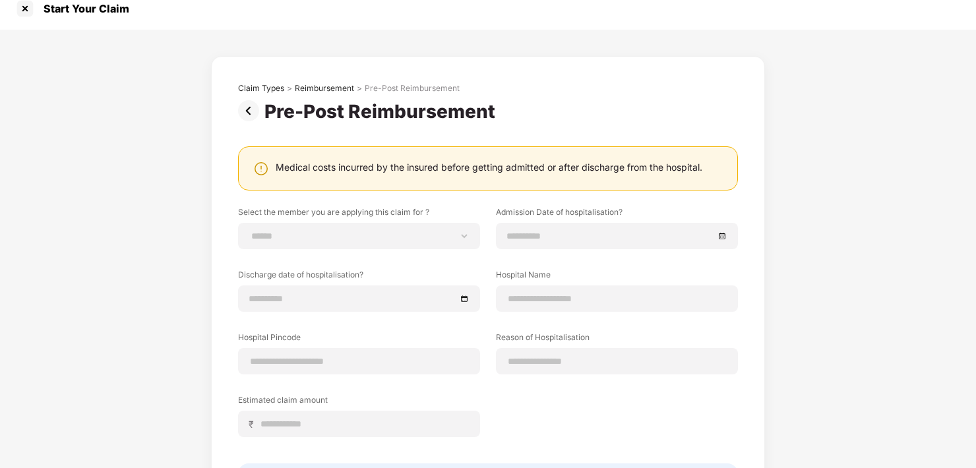
scroll to position [0, 0]
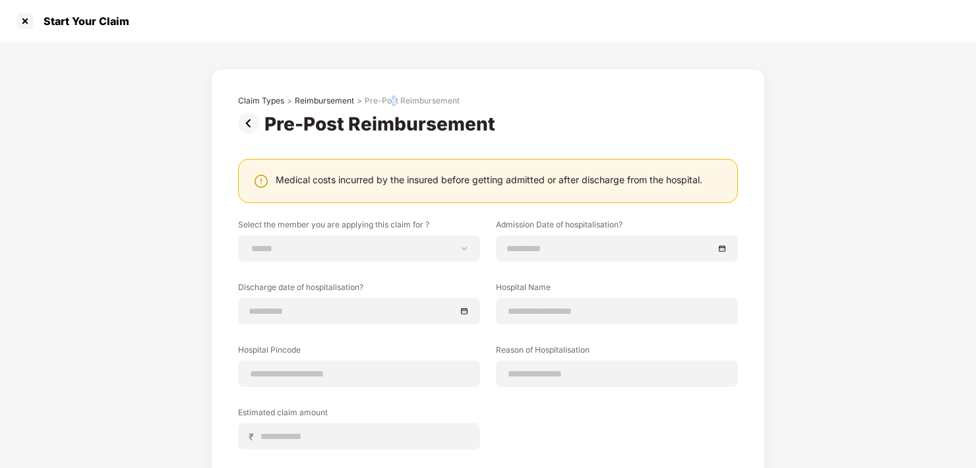
click at [391, 97] on div "Pre-Post Reimbursement" at bounding box center [412, 101] width 95 height 11
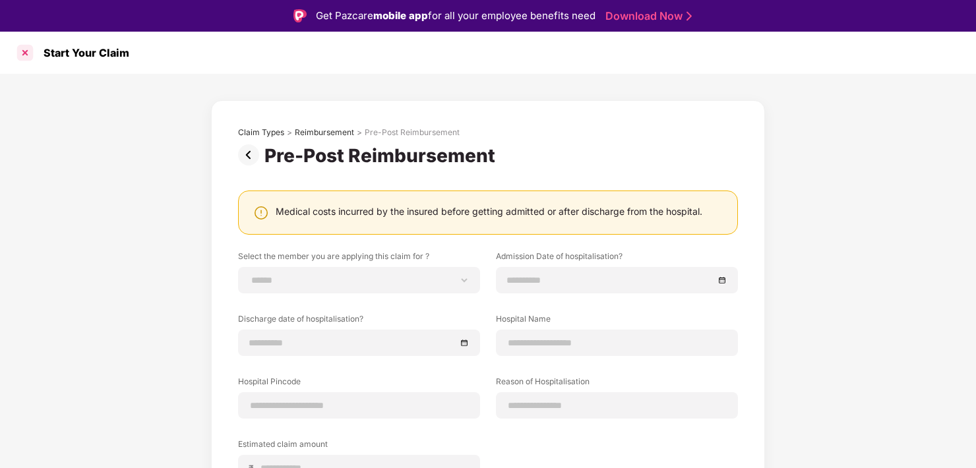
click at [28, 54] on div at bounding box center [25, 52] width 21 height 21
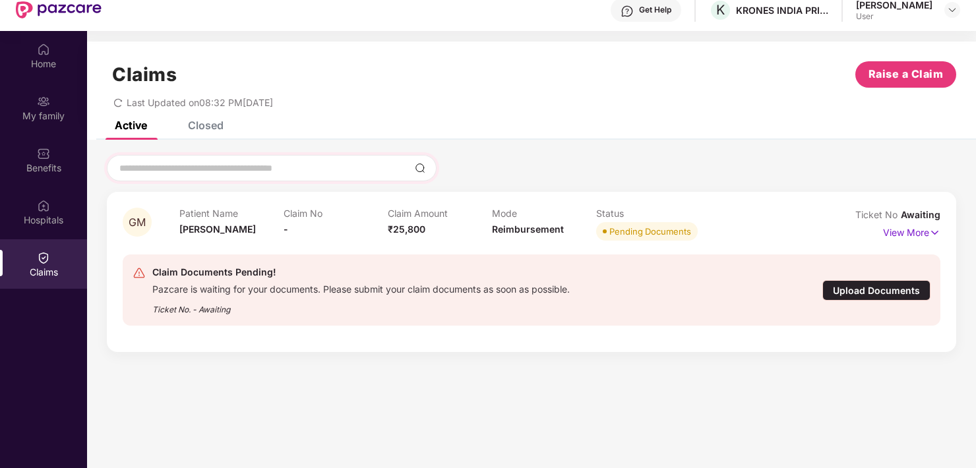
scroll to position [66, 0]
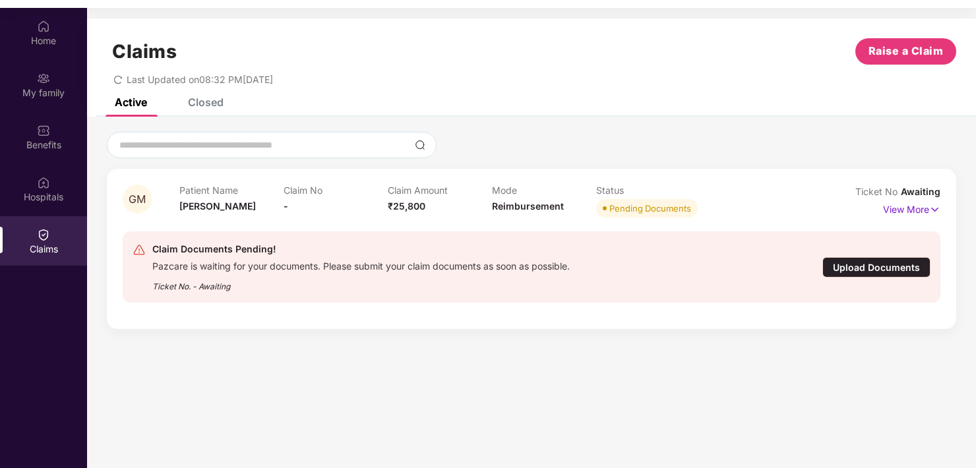
click at [655, 210] on div "Pending Documents" at bounding box center [650, 208] width 82 height 13
click at [893, 208] on p "View More" at bounding box center [911, 208] width 57 height 18
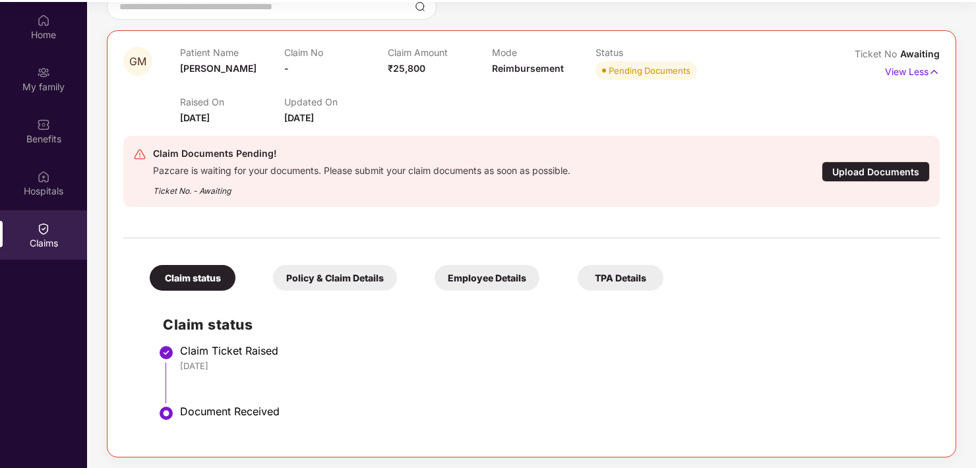
scroll to position [74, 0]
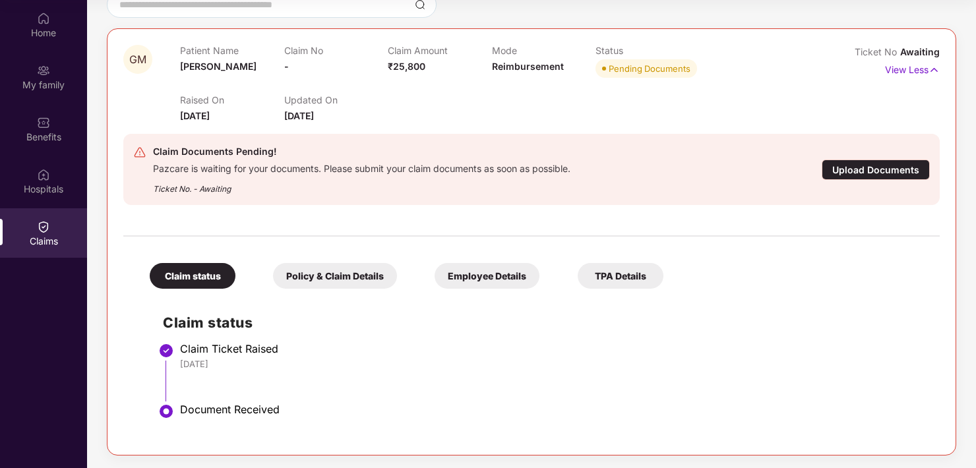
click at [324, 276] on div "Policy & Claim Details" at bounding box center [335, 276] width 124 height 26
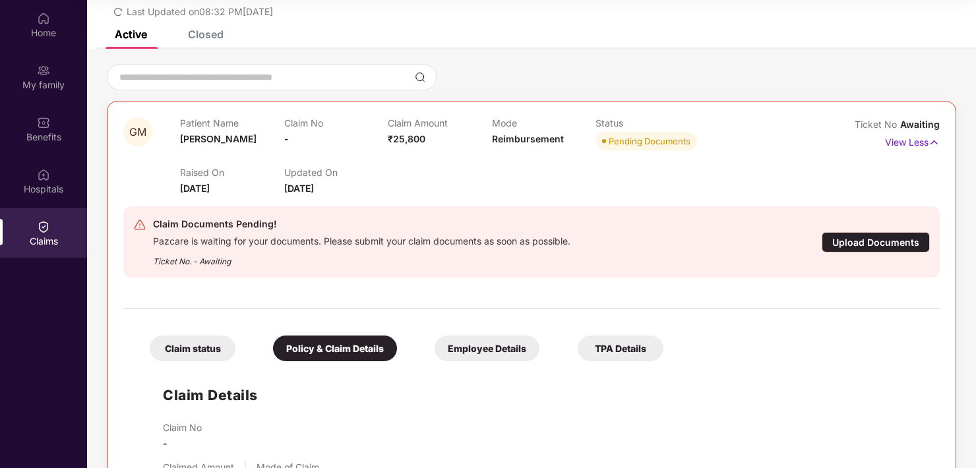
scroll to position [40, 0]
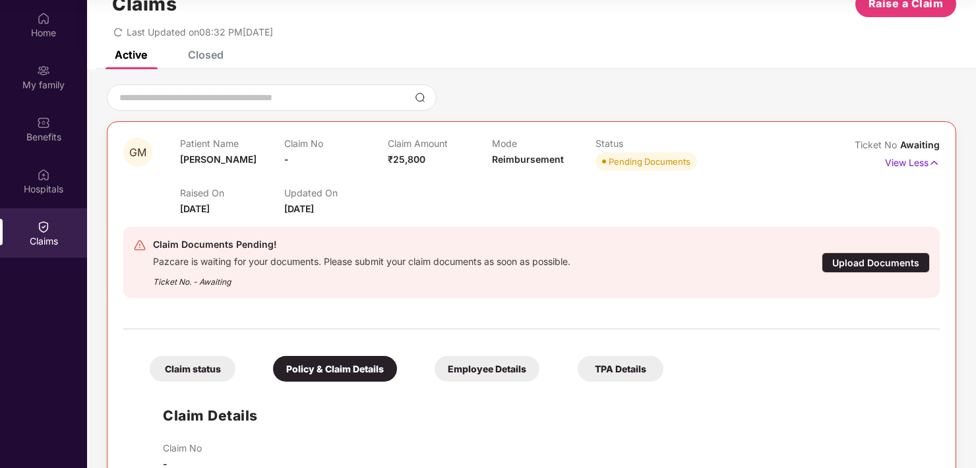
click at [488, 363] on div "Employee Details" at bounding box center [486, 369] width 105 height 26
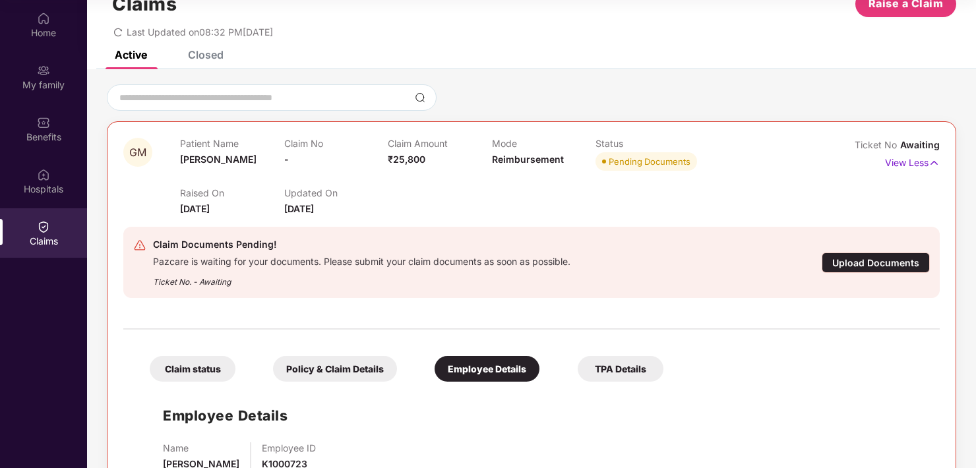
scroll to position [82, 0]
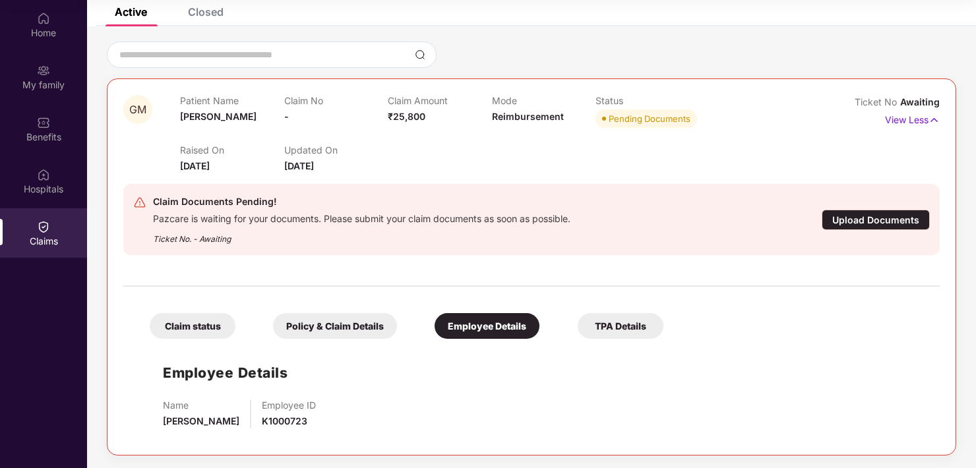
click at [619, 331] on div "TPA Details" at bounding box center [620, 326] width 86 height 26
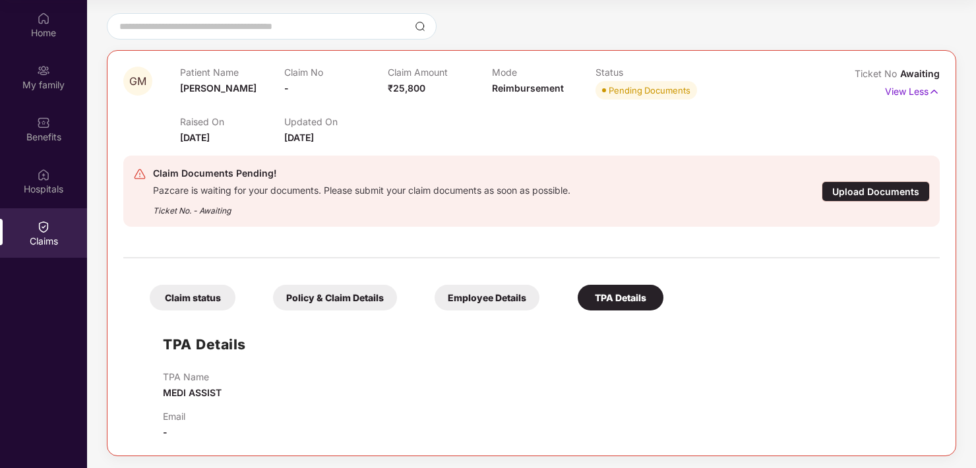
scroll to position [111, 0]
click at [188, 289] on div "Claim status" at bounding box center [193, 297] width 86 height 26
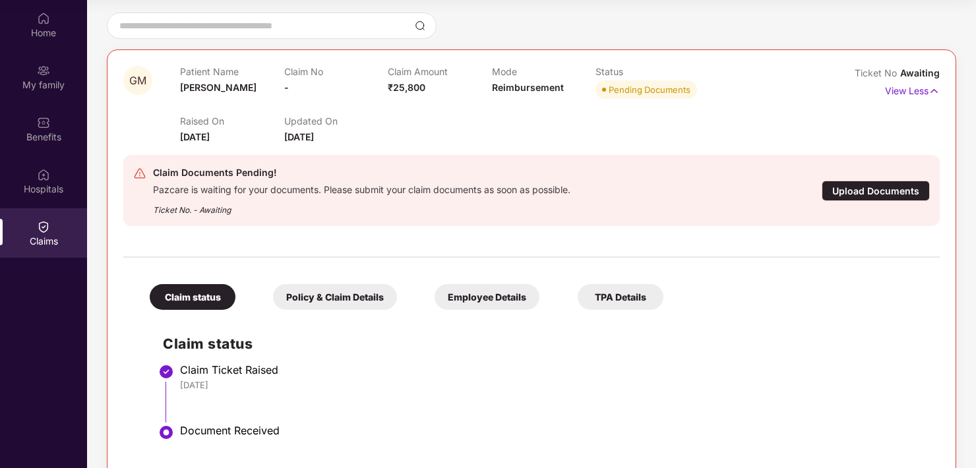
click at [842, 191] on div "Upload Documents" at bounding box center [875, 191] width 108 height 20
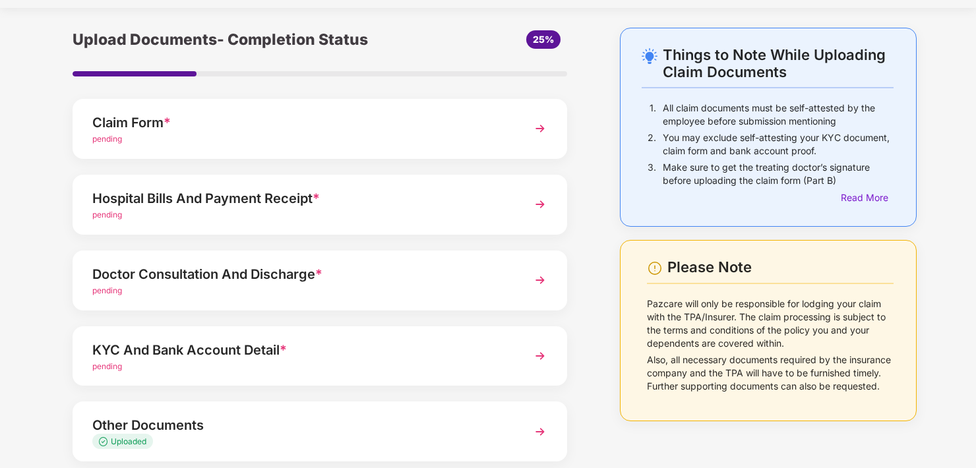
scroll to position [66, 0]
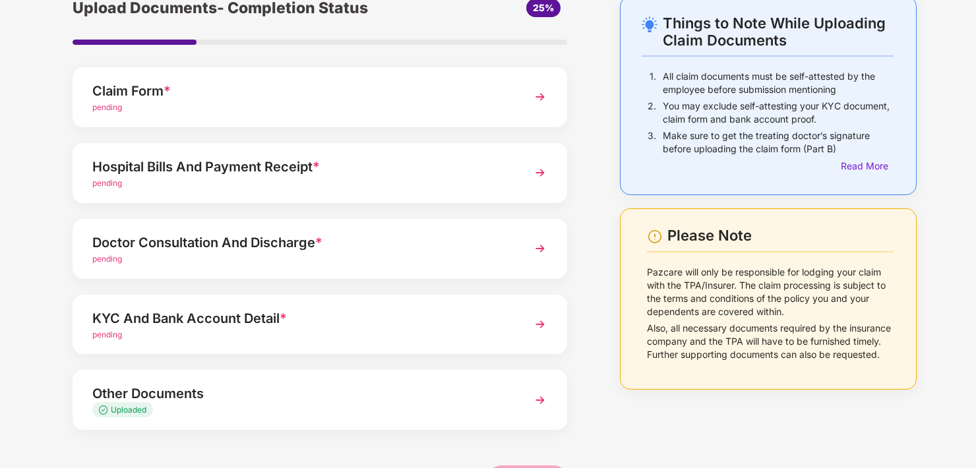
click at [193, 320] on div "KYC And Bank Account Detail *" at bounding box center [300, 318] width 417 height 21
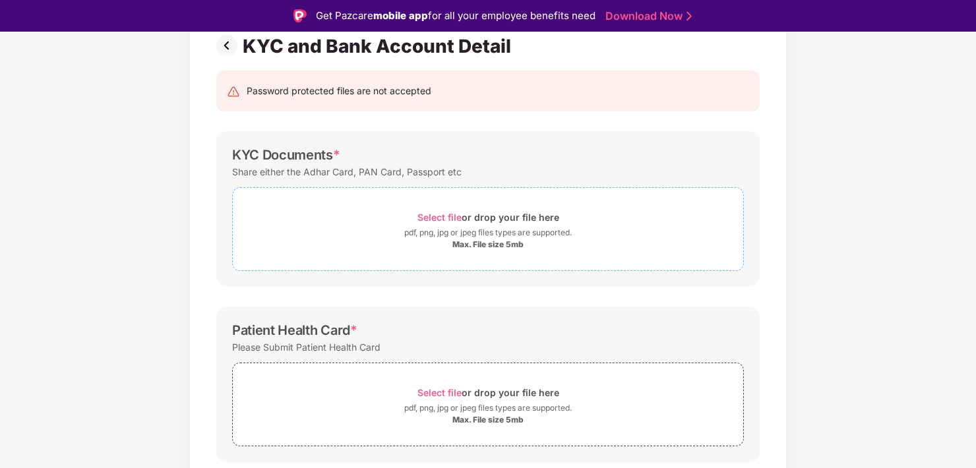
scroll to position [132, 0]
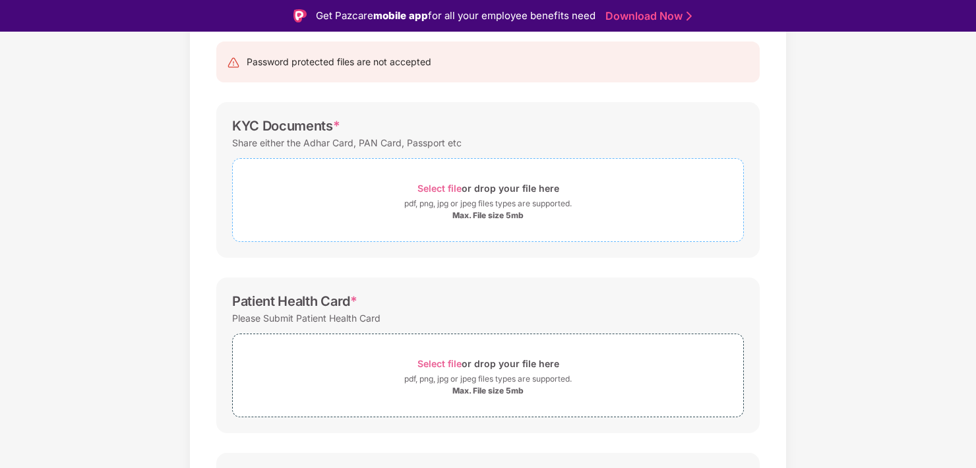
click at [441, 186] on span "Select file" at bounding box center [439, 188] width 44 height 11
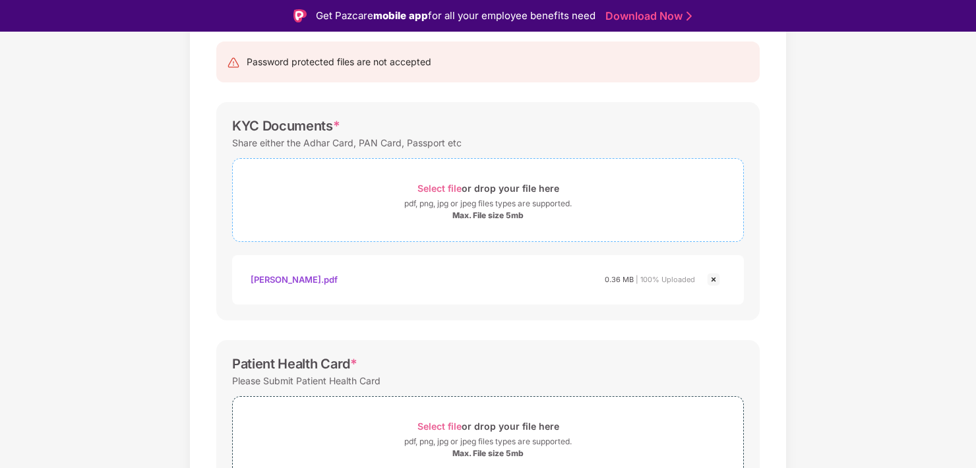
click at [431, 187] on span "Select file" at bounding box center [439, 188] width 44 height 11
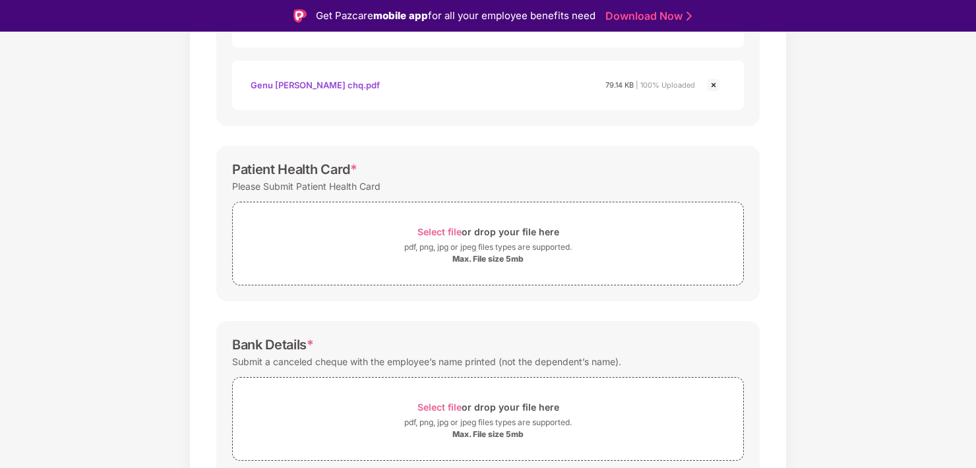
scroll to position [444, 0]
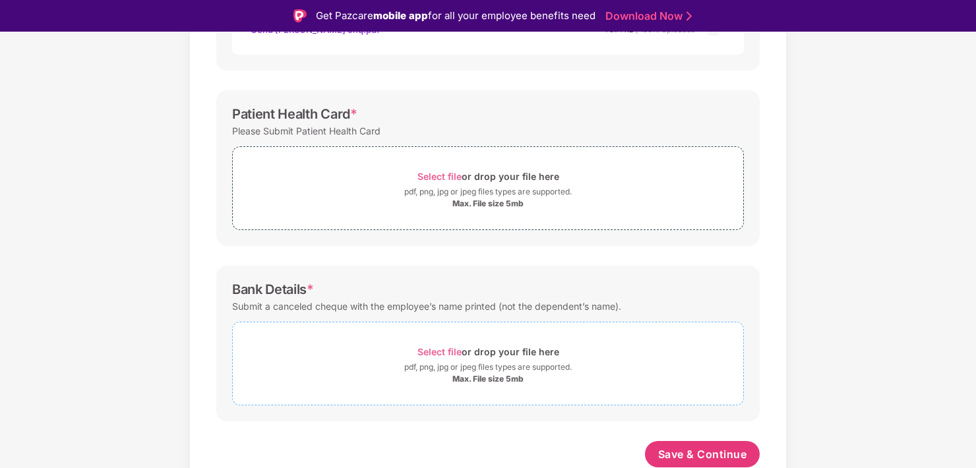
click at [429, 353] on span "Select file" at bounding box center [439, 351] width 44 height 11
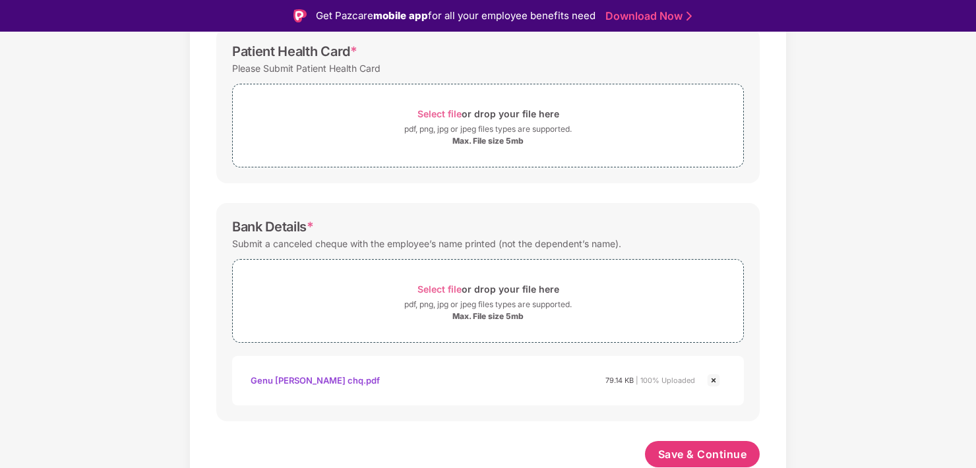
scroll to position [506, 0]
click at [701, 450] on span "Save & Continue" at bounding box center [702, 455] width 89 height 15
